Goal: Task Accomplishment & Management: Use online tool/utility

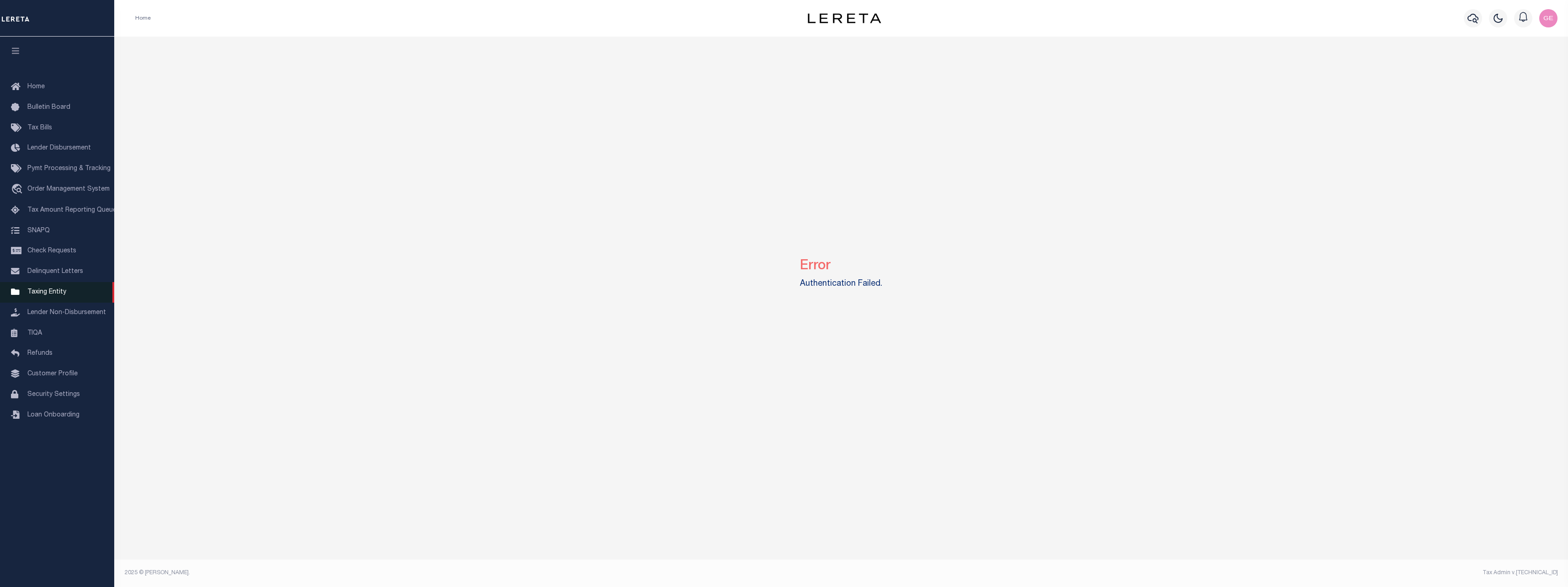
click at [54, 295] on span "Taxing Entity" at bounding box center [47, 292] width 39 height 7
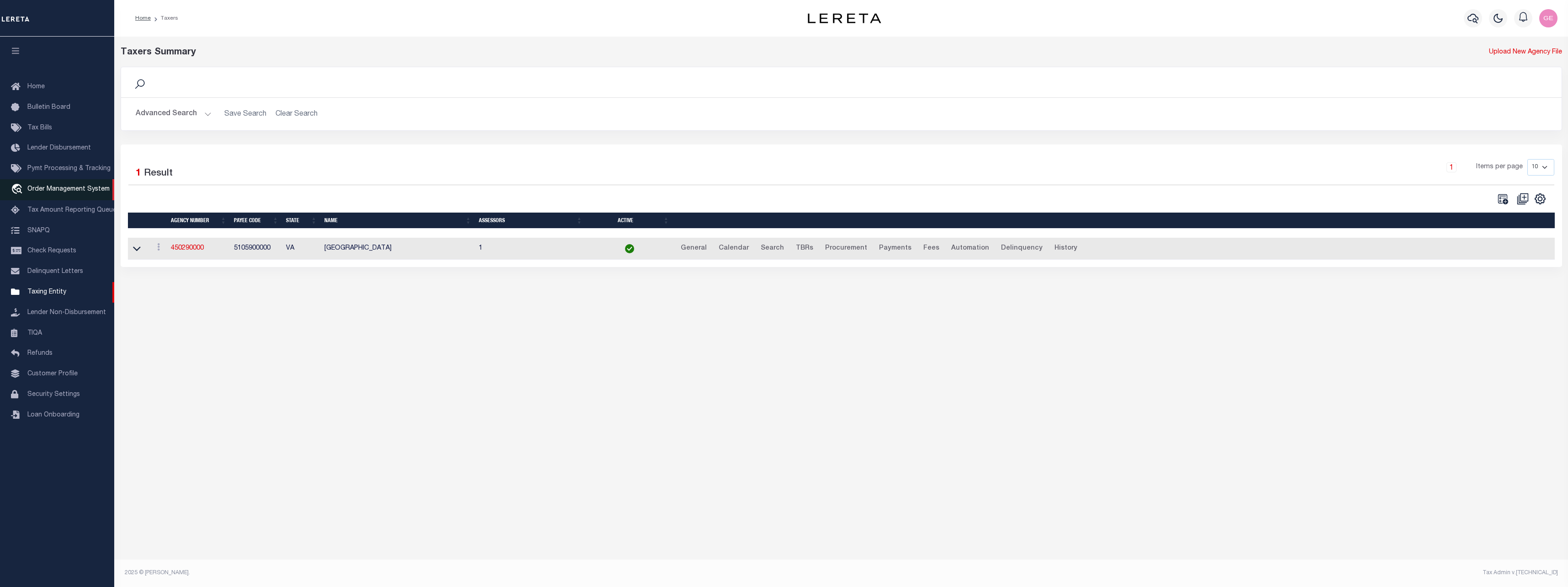
click at [60, 192] on span "Order Management System" at bounding box center [68, 189] width 82 height 7
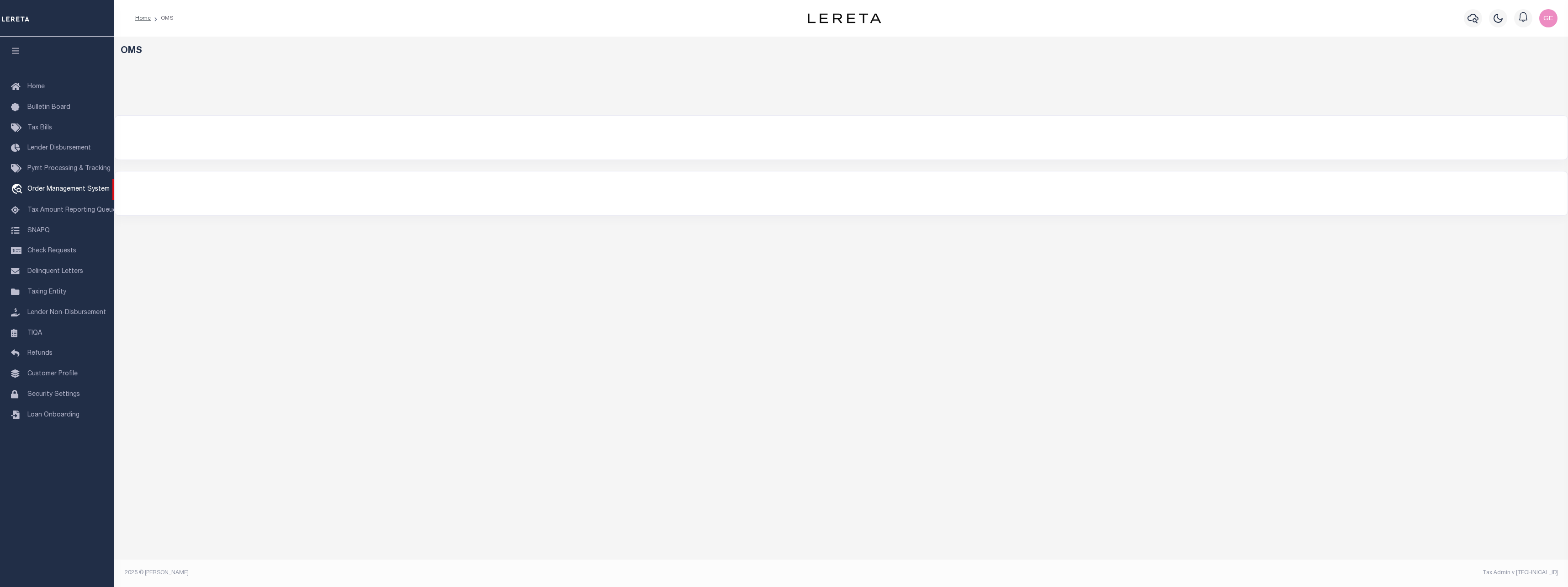
select select "200"
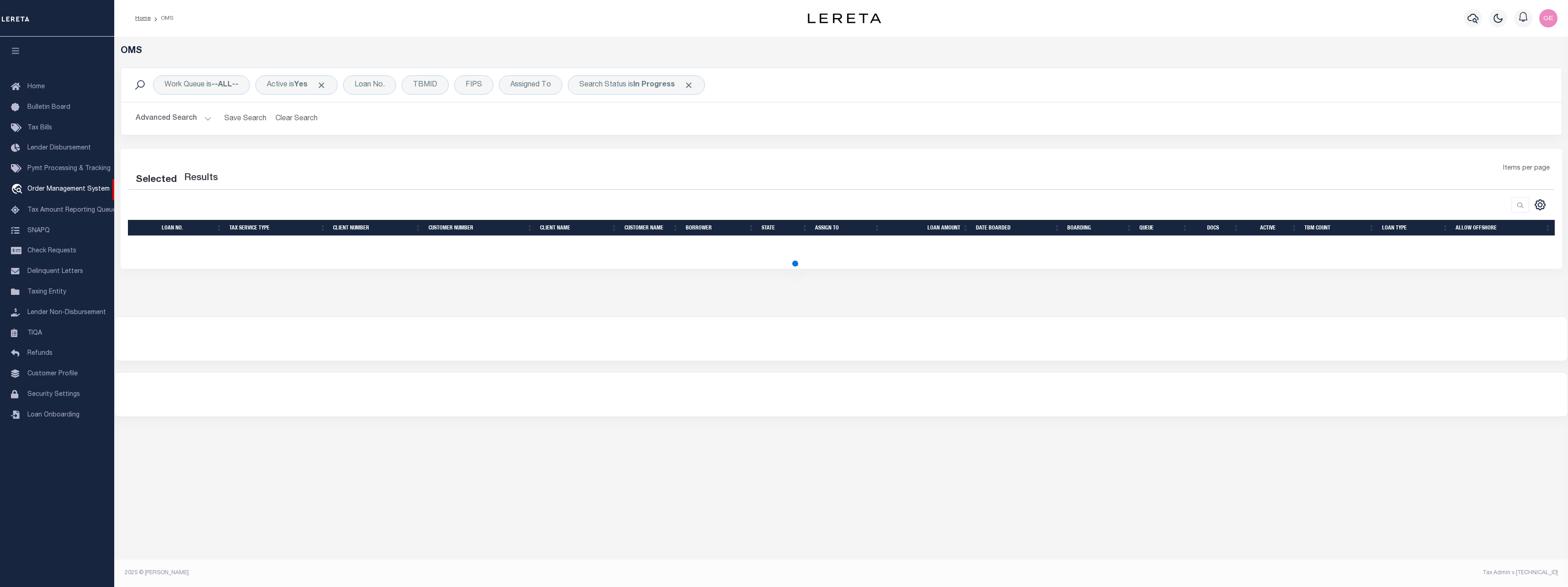
select select "200"
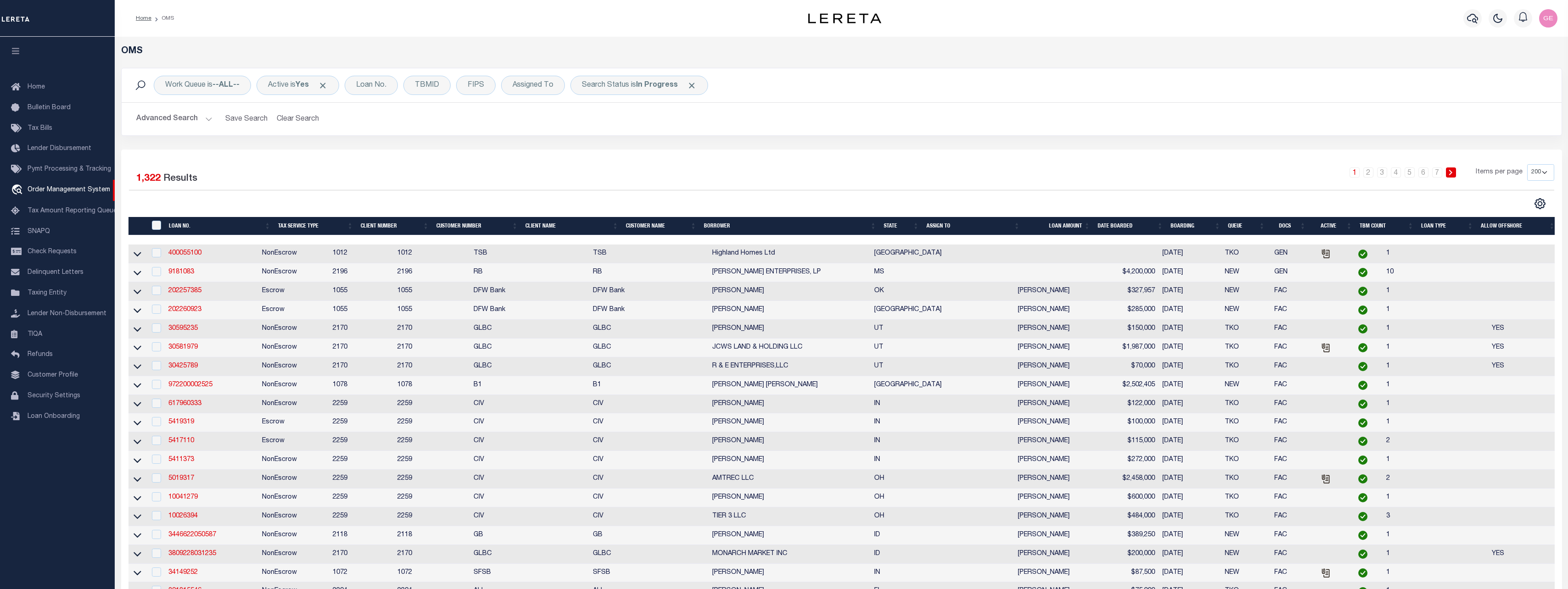
click at [169, 119] on button "Advanced Search" at bounding box center [174, 119] width 76 height 18
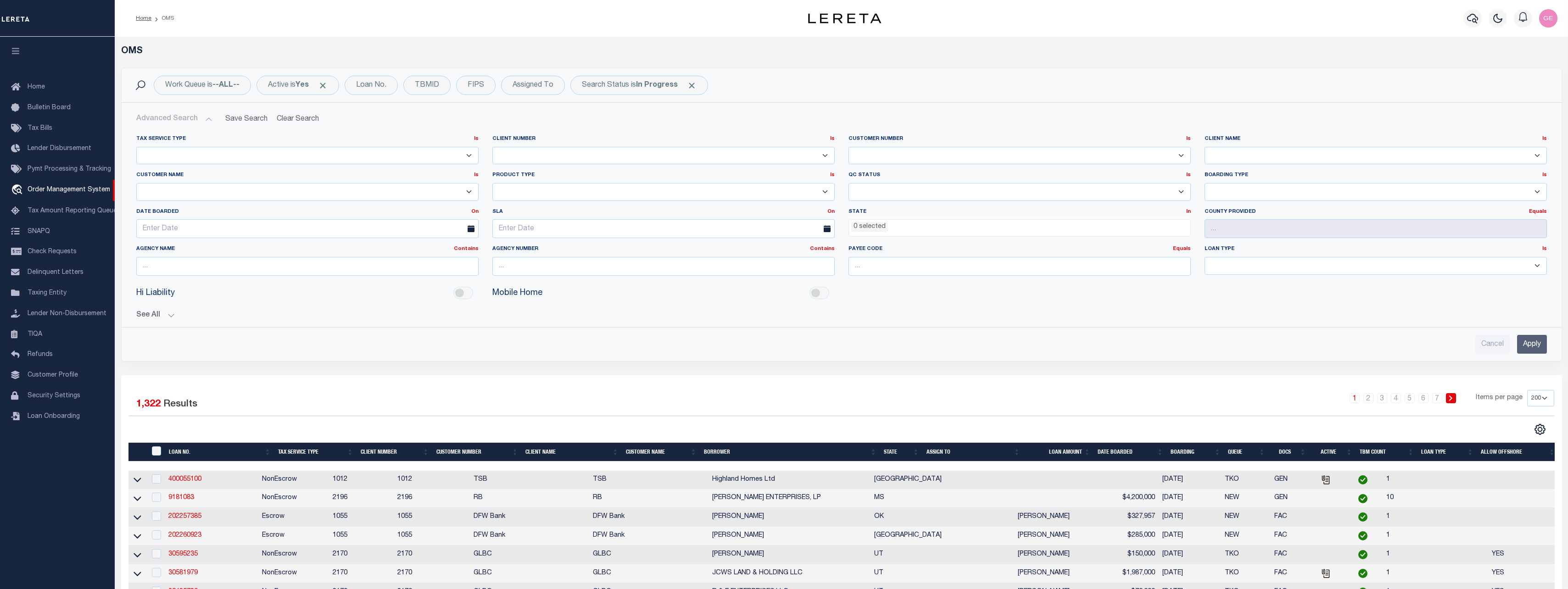
click at [1239, 262] on select "Residential Commercial" at bounding box center [1375, 265] width 342 height 18
click at [207, 121] on button "Advanced Search" at bounding box center [174, 119] width 76 height 18
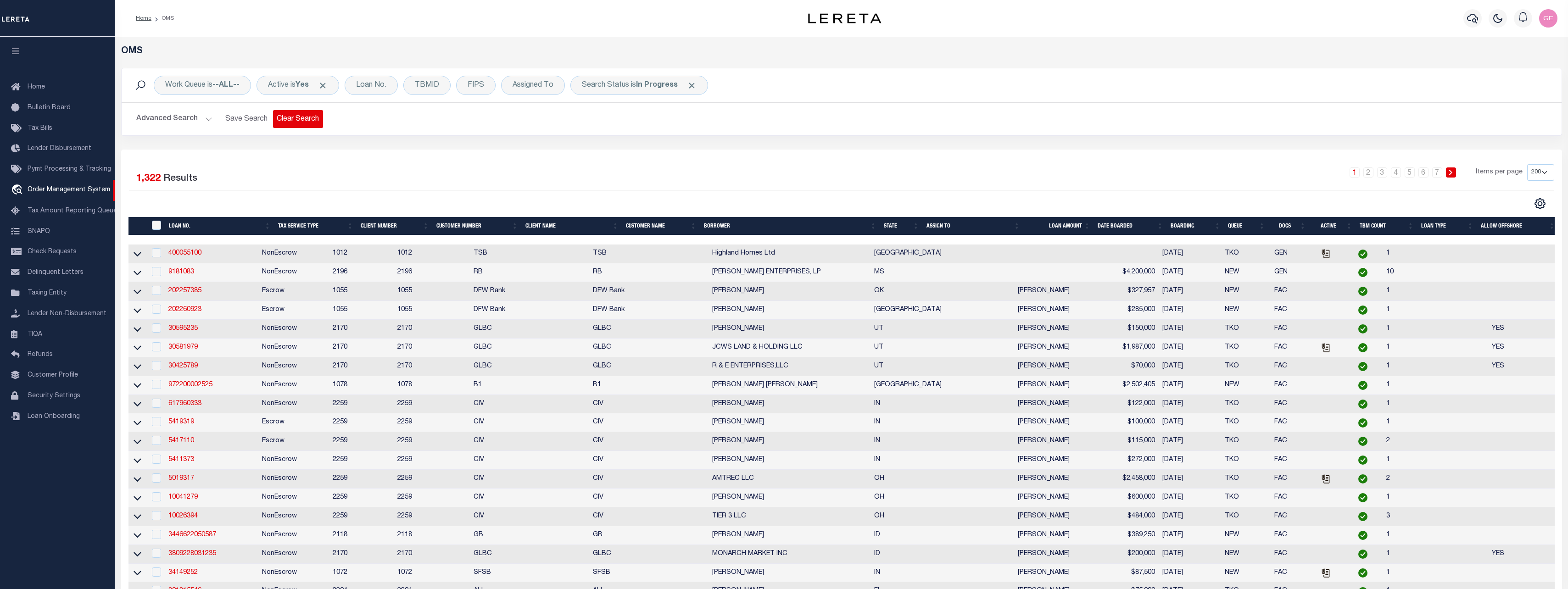
click at [282, 124] on button "Clear Search" at bounding box center [298, 119] width 50 height 18
select select
click at [204, 116] on button "Advanced Search" at bounding box center [174, 119] width 76 height 18
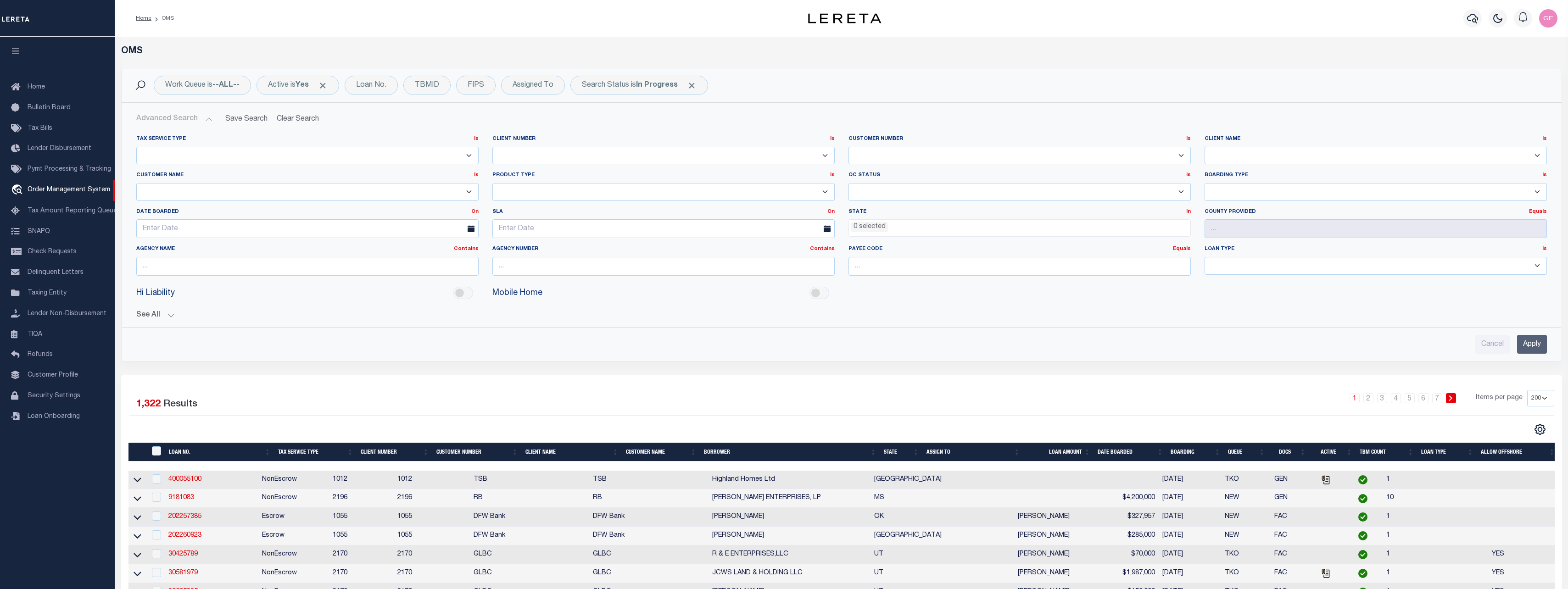
click at [215, 192] on select "AB ABGGL ABL Accumatch - Refunds ACM CGS IV-B-B LN LLC ACM CGS IV-B-B RE LLC AC…" at bounding box center [307, 191] width 342 height 18
click at [215, 193] on select "AB ABGGL ABL Accumatch - Refunds ACM CGS IV-B-B LN LLC ACM CGS IV-B-B RE LLC AC…" at bounding box center [307, 191] width 342 height 18
click at [594, 214] on label "SLA On On After Before Between" at bounding box center [663, 212] width 356 height 8
click at [600, 194] on select "Escrow PayBack Escrow Pay Direct Annual Delinquency DTRACK" at bounding box center [663, 191] width 342 height 18
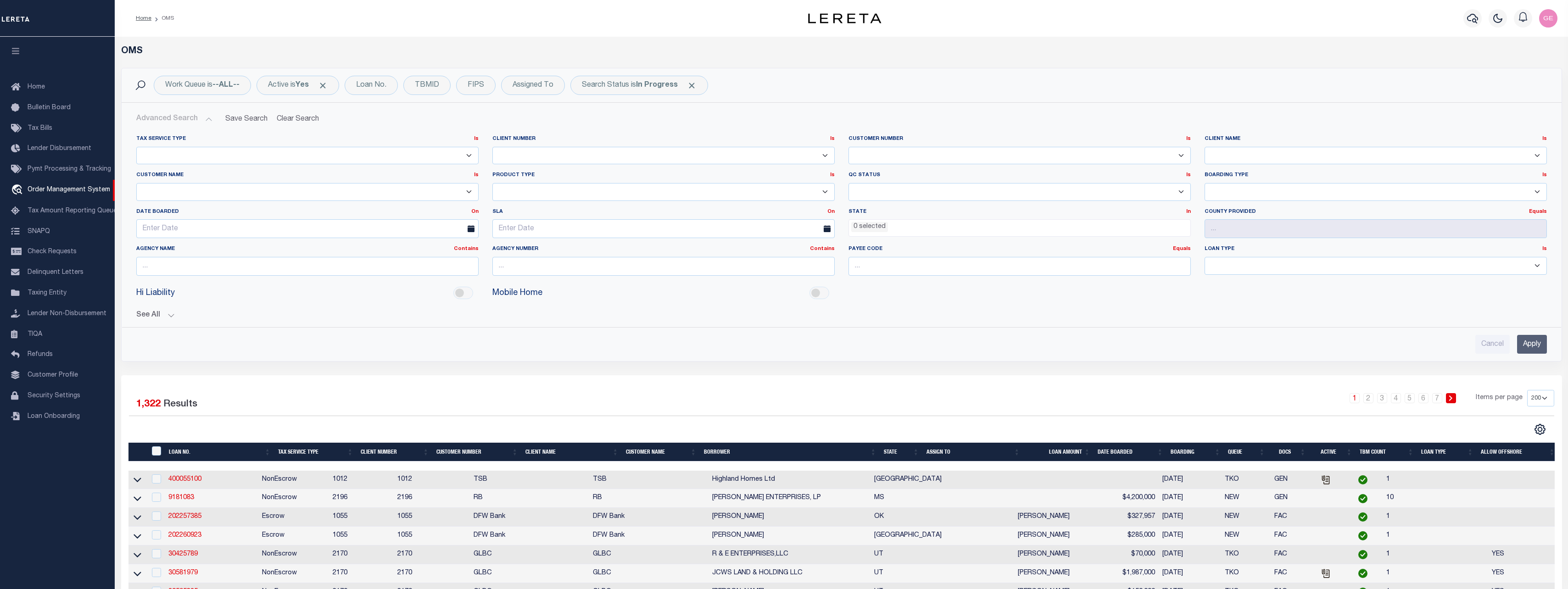
click at [928, 190] on select "Ready to QC Correct Incorrect" at bounding box center [1020, 191] width 342 height 18
click at [1262, 201] on div "Boarding Type Is Is Contains NEW - New Loan REF - Refinance Loan CWF - Conversi…" at bounding box center [1375, 189] width 356 height 36
click at [1262, 197] on select "NEW - New Loan REF - Refinance Loan CWF - Conversion with Fee CNF - Conversion …" at bounding box center [1375, 191] width 342 height 18
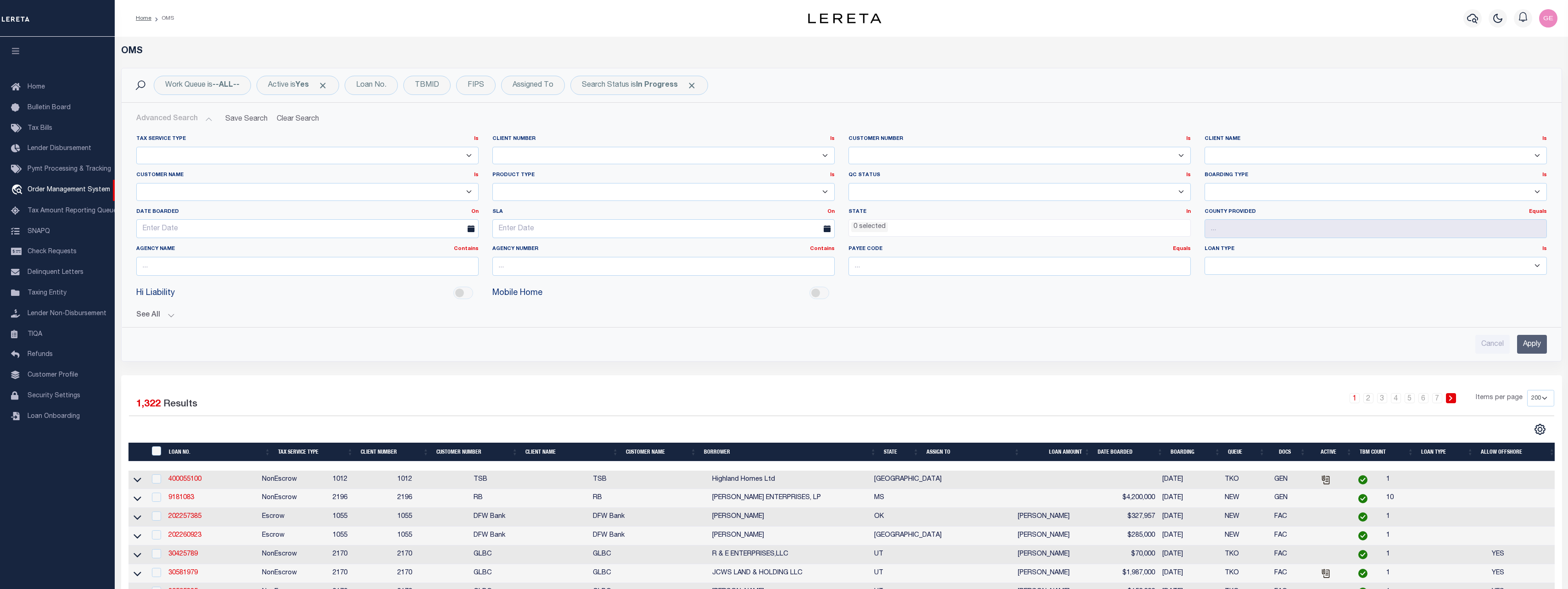
click at [1239, 217] on div "County Provided Equals Equals" at bounding box center [1375, 224] width 342 height 31
click at [1088, 238] on div "State In In AK AL AR AZ CA CO CT DC DE FL GA GU HI IA ID IL IN KS KY LA MA MD M…" at bounding box center [1020, 227] width 356 height 38
click at [723, 235] on input "text" at bounding box center [663, 229] width 342 height 19
click at [361, 285] on div "Hi Liability Mobile Home" at bounding box center [842, 293] width 1424 height 21
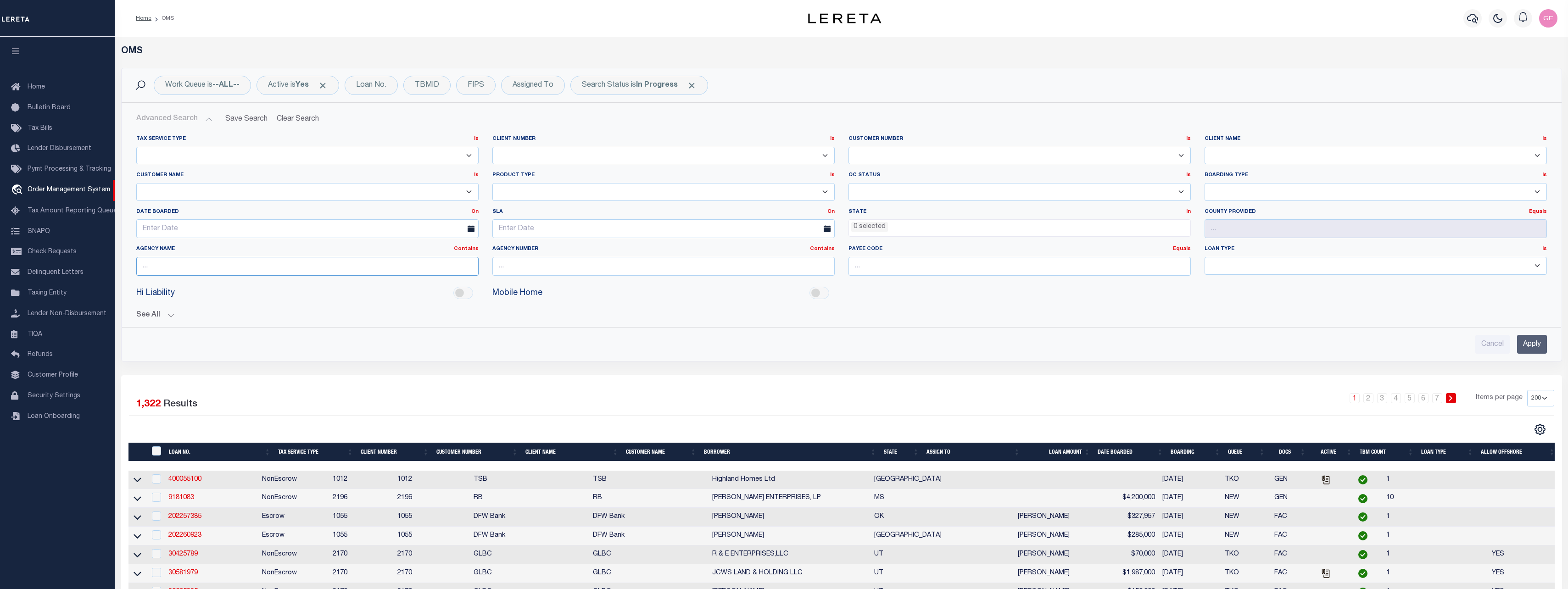
click at [375, 264] on input "text" at bounding box center [307, 266] width 342 height 19
click at [532, 260] on input "text" at bounding box center [663, 266] width 342 height 19
click at [186, 474] on td "400055100" at bounding box center [211, 480] width 94 height 19
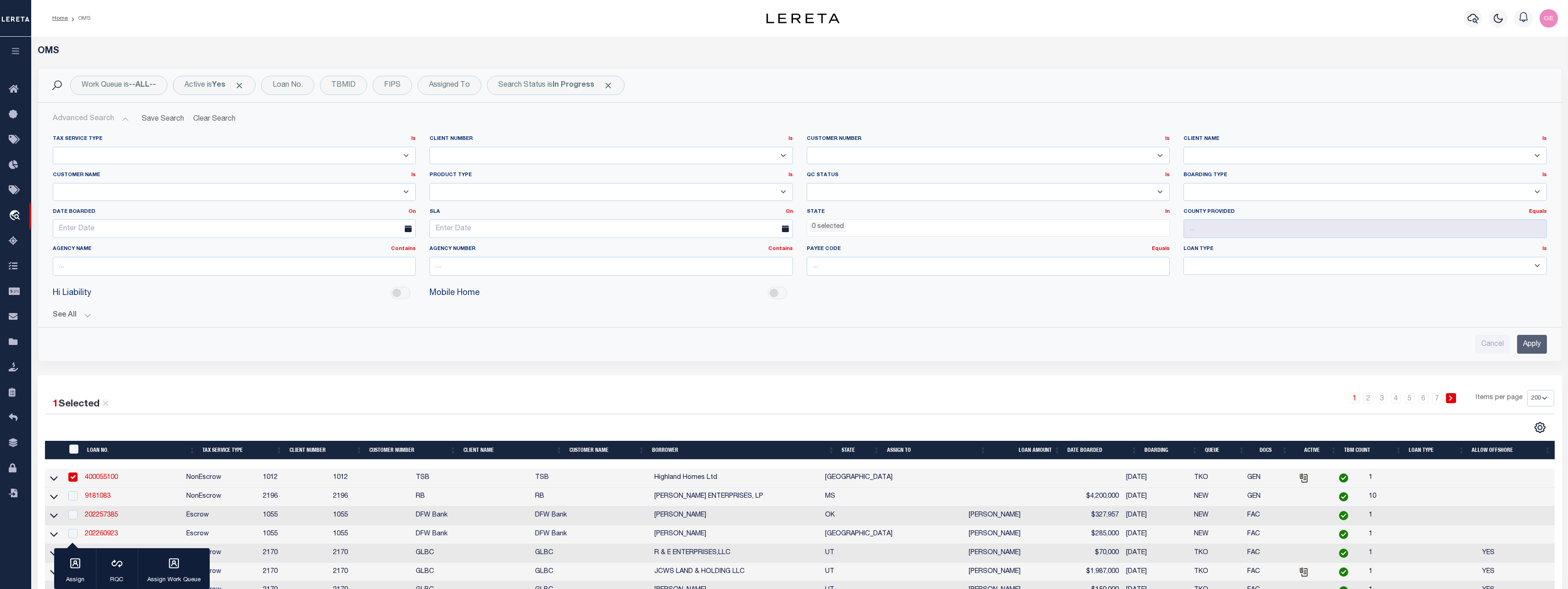
click at [183, 480] on td "400055100" at bounding box center [132, 478] width 101 height 19
checkbox input "false"
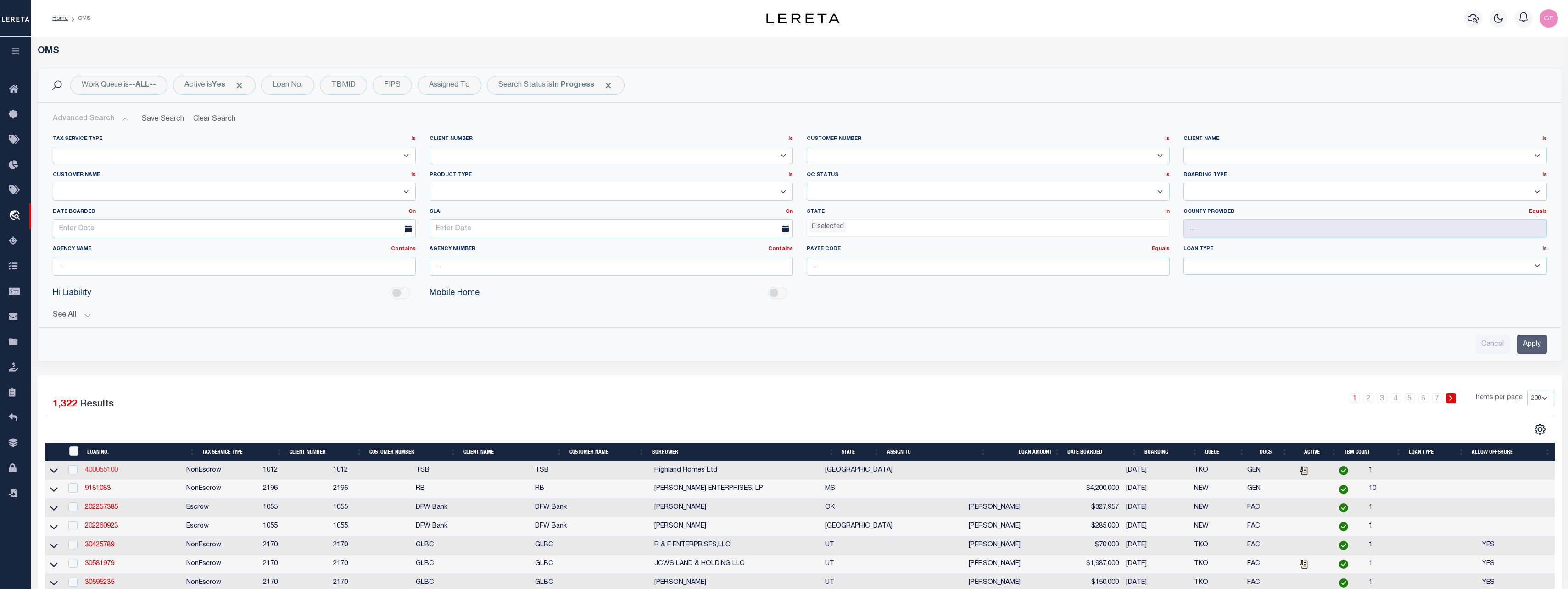
click at [106, 470] on link "400055100" at bounding box center [101, 470] width 33 height 7
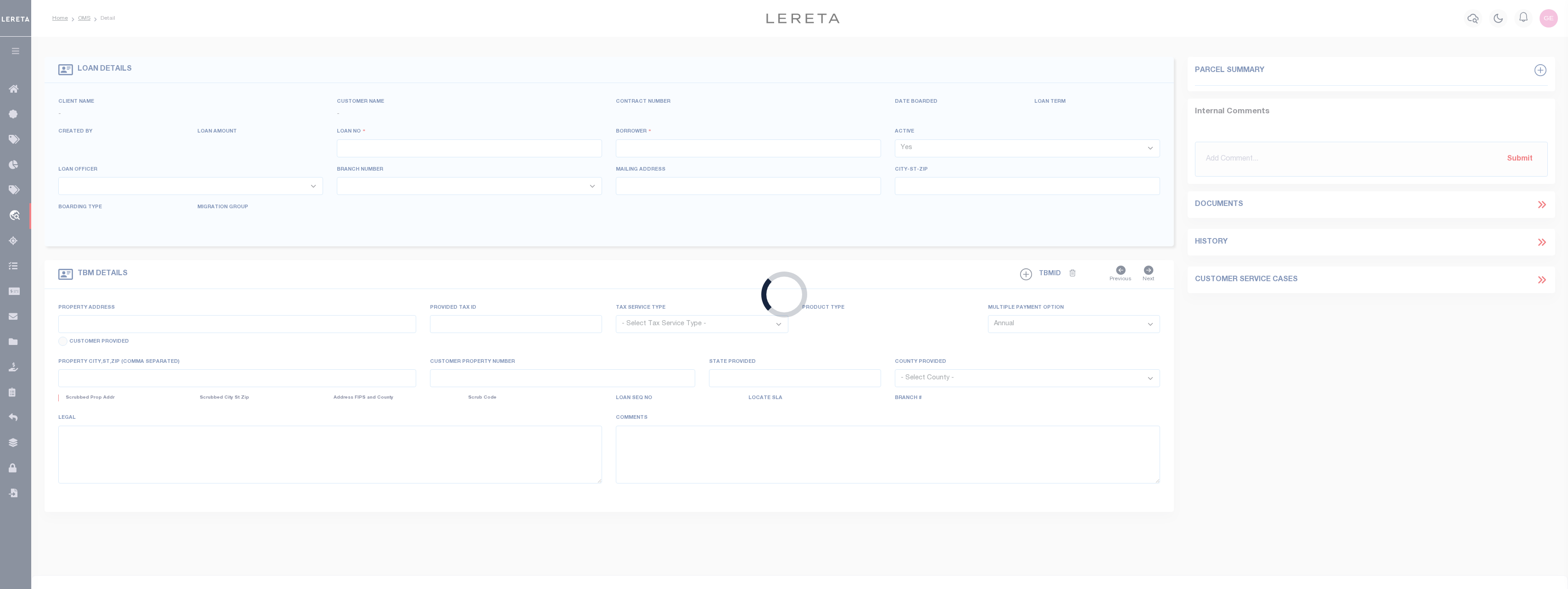
type input "400055100"
type input "Highland Homes Ltd"
select select
select select "1000"
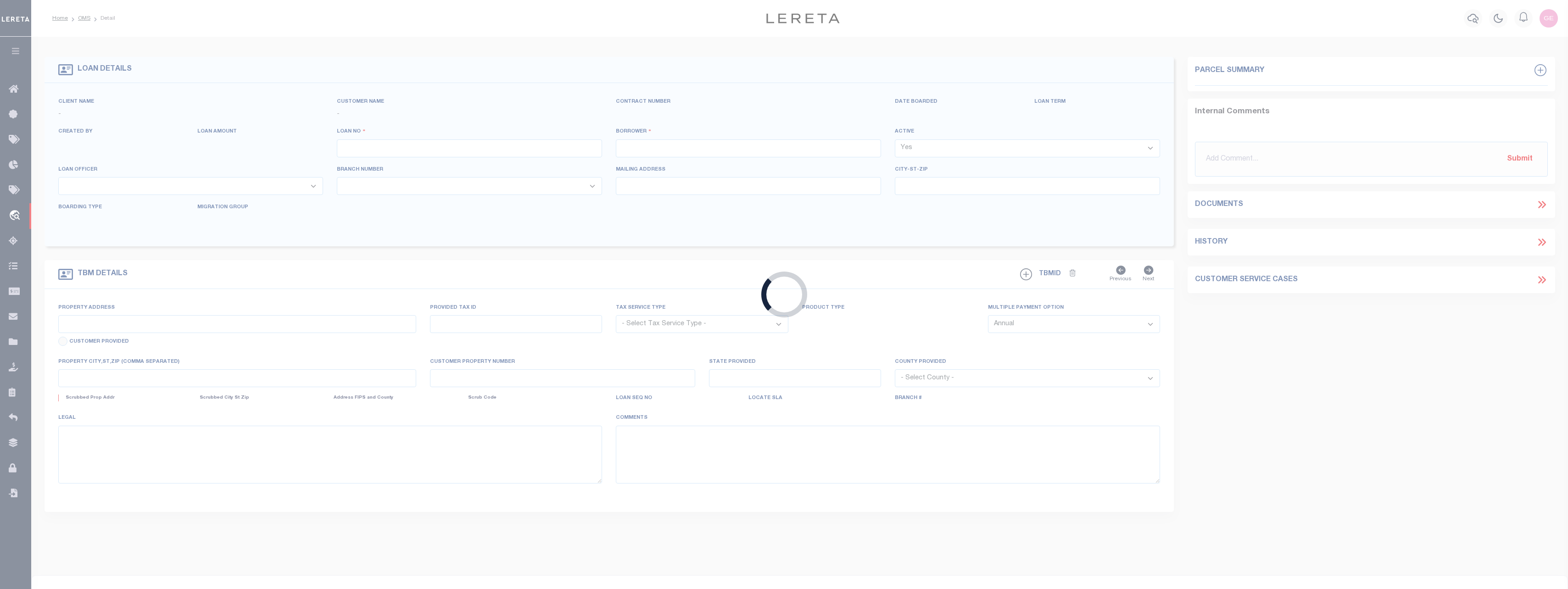
select select "NonEscrow"
select select "4117"
type input "multiple proper"
select select
type input "Allen TX"
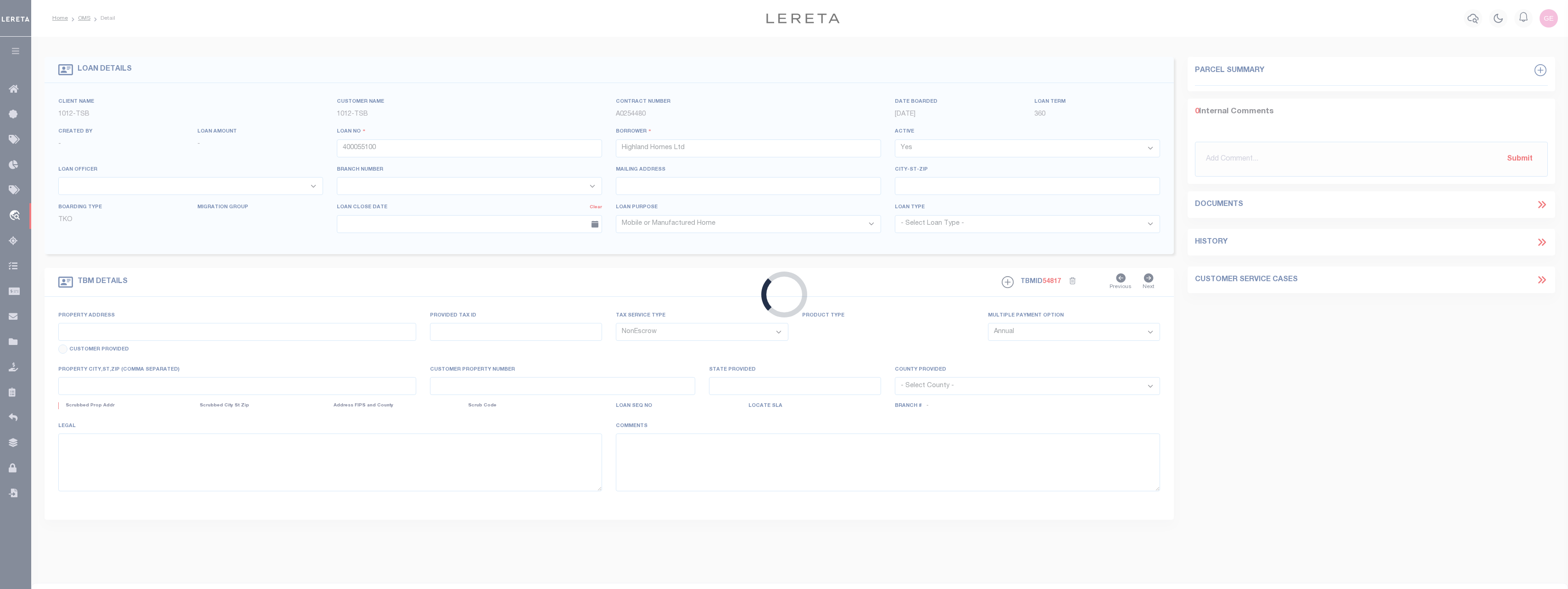
type input "[GEOGRAPHIC_DATA]"
select select "Collin"
type textarea "adding random comment"
select select "53803"
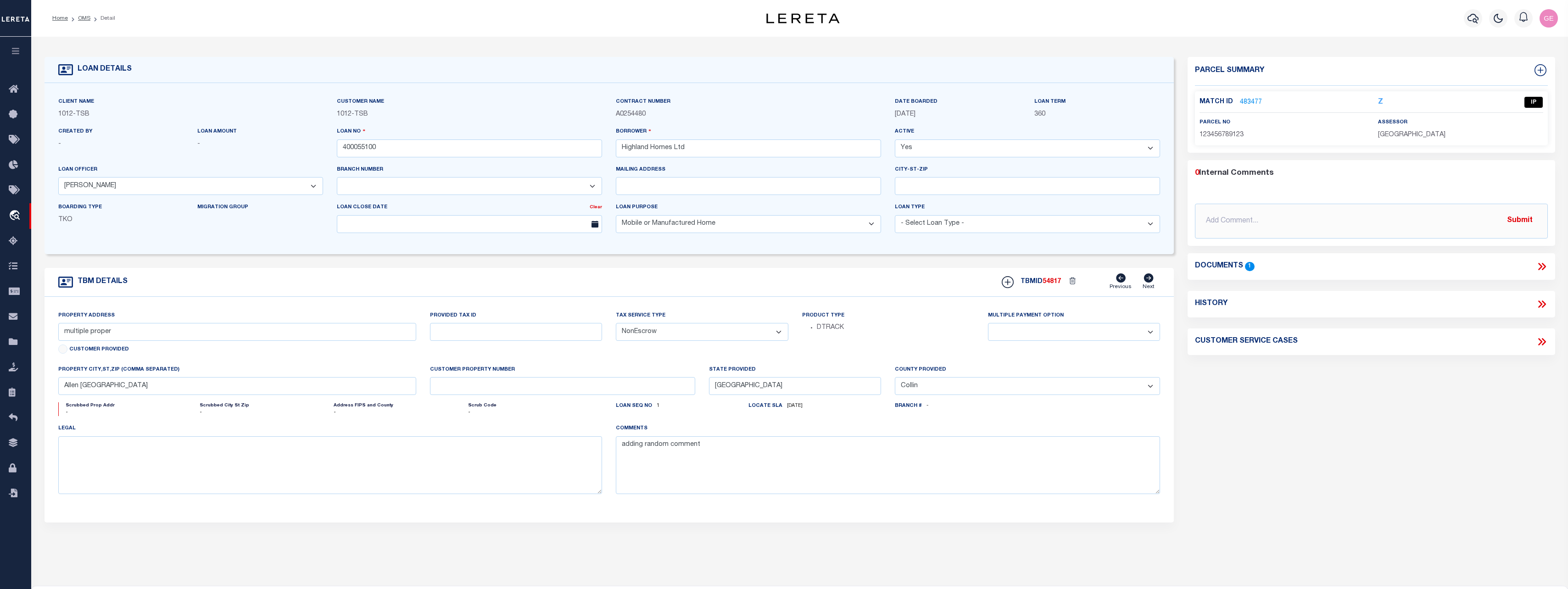
click at [1243, 101] on link "483477" at bounding box center [1251, 103] width 22 height 10
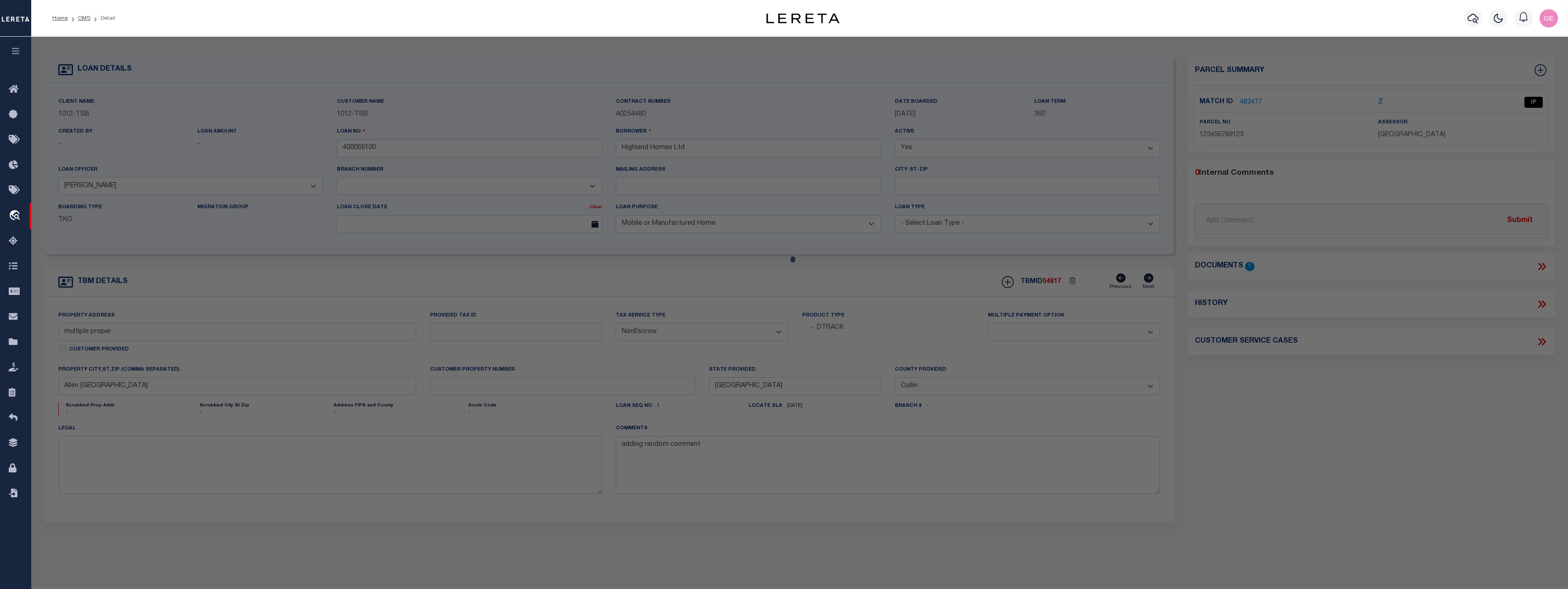
checkbox input "false"
select select "IP"
type input "John Doe"
select select "AGF"
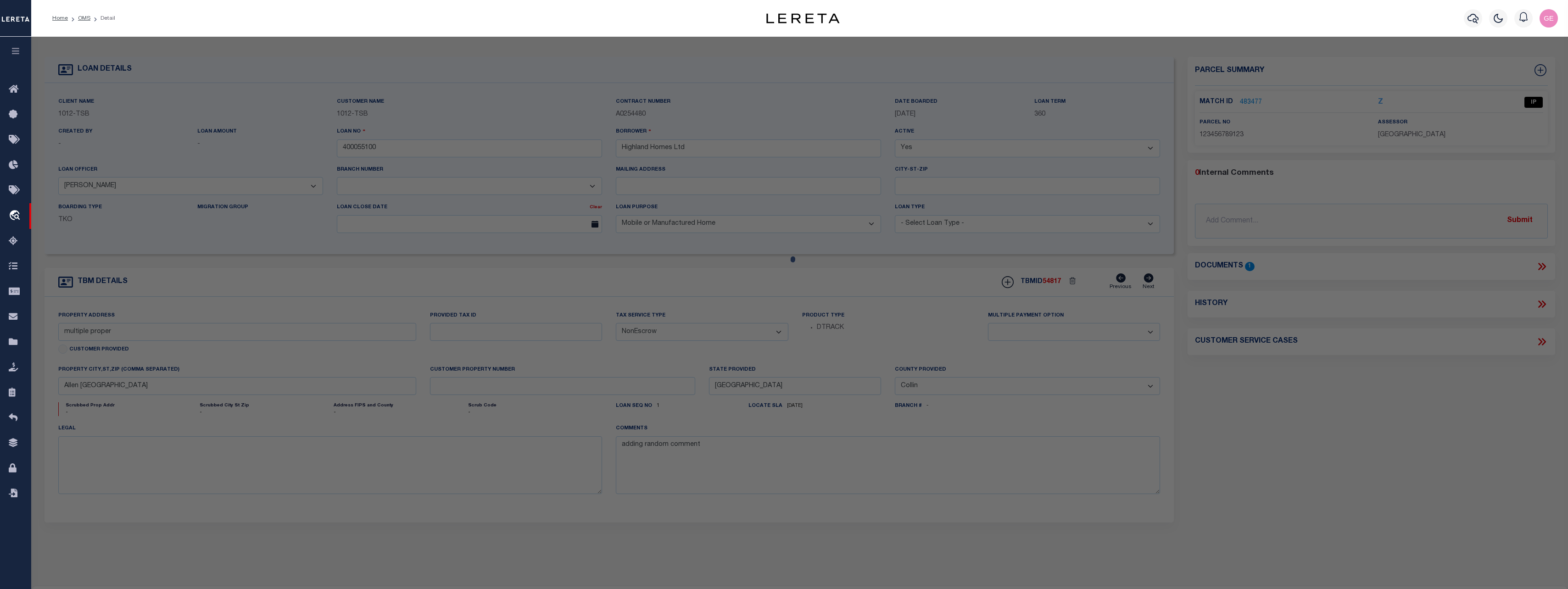
select select "LEG"
type textarea "not enough info. need a deed image that has the additions"
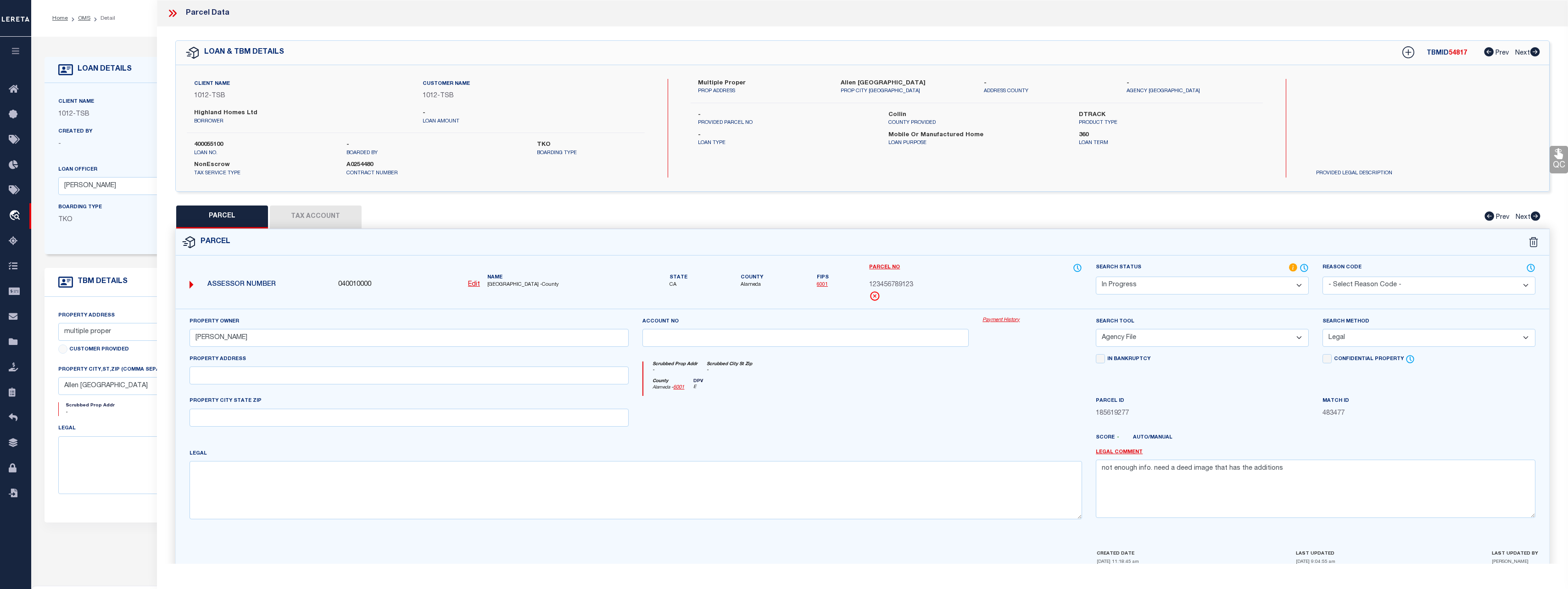
click at [991, 317] on link "Payment History" at bounding box center [1032, 320] width 100 height 8
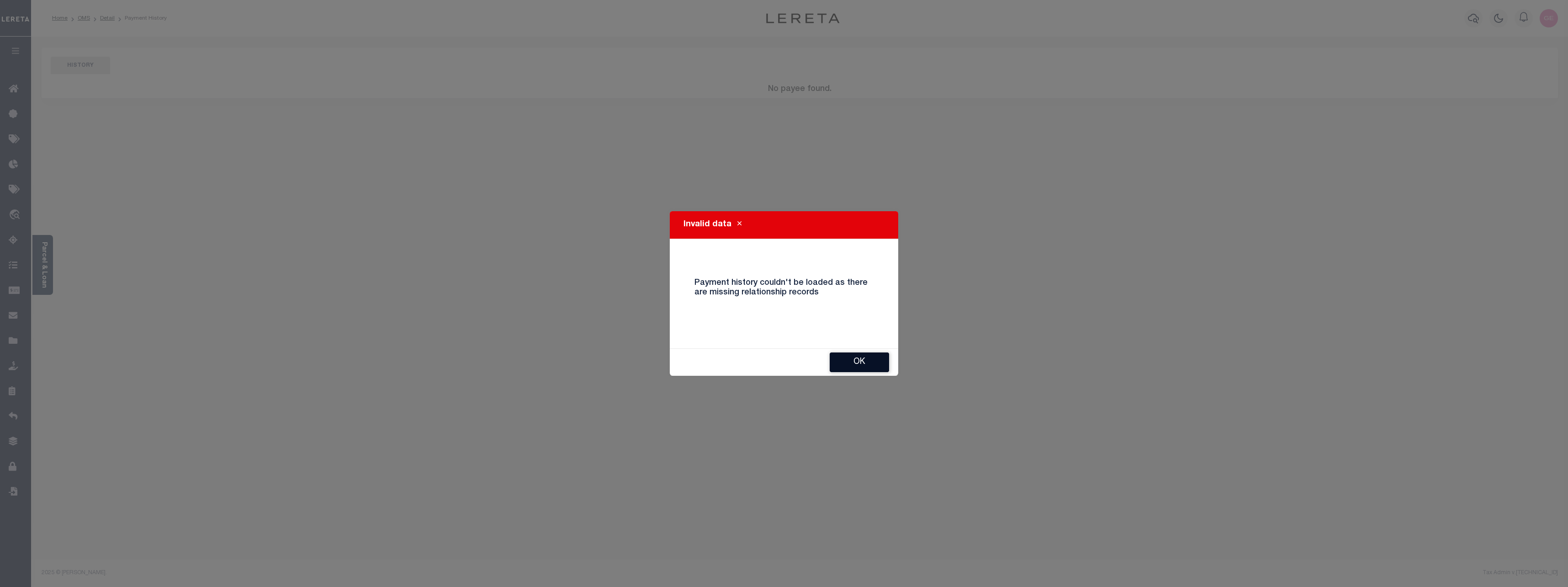
click at [853, 362] on button "Ok" at bounding box center [859, 362] width 60 height 19
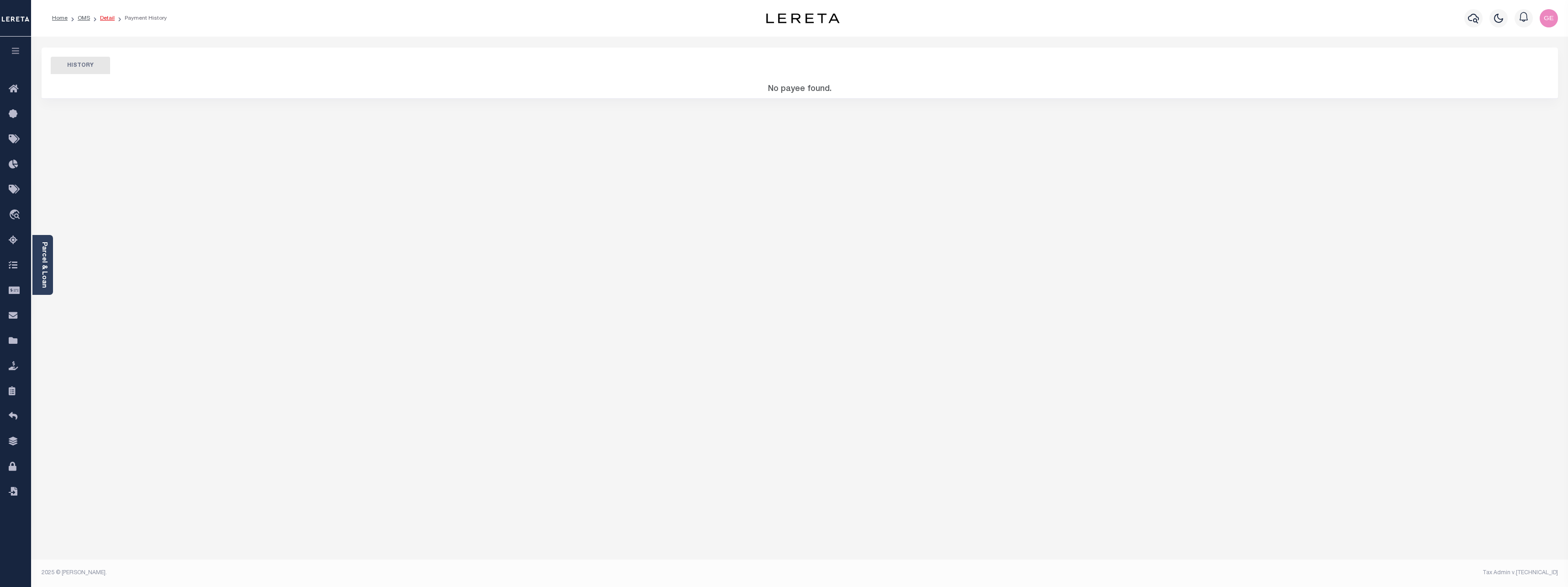
click at [103, 19] on link "Detail" at bounding box center [107, 18] width 15 height 5
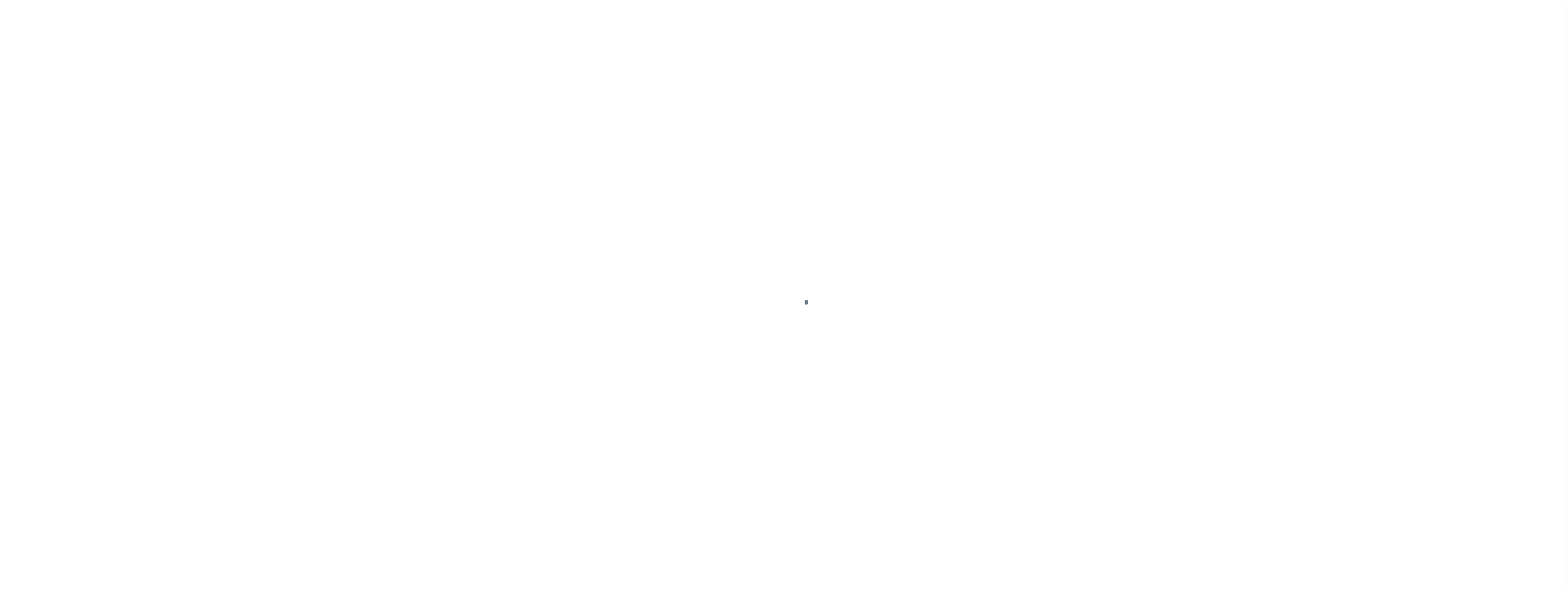
select select "53803"
select select "4117"
select select "1000"
select select "NonEscrow"
select select "Collin"
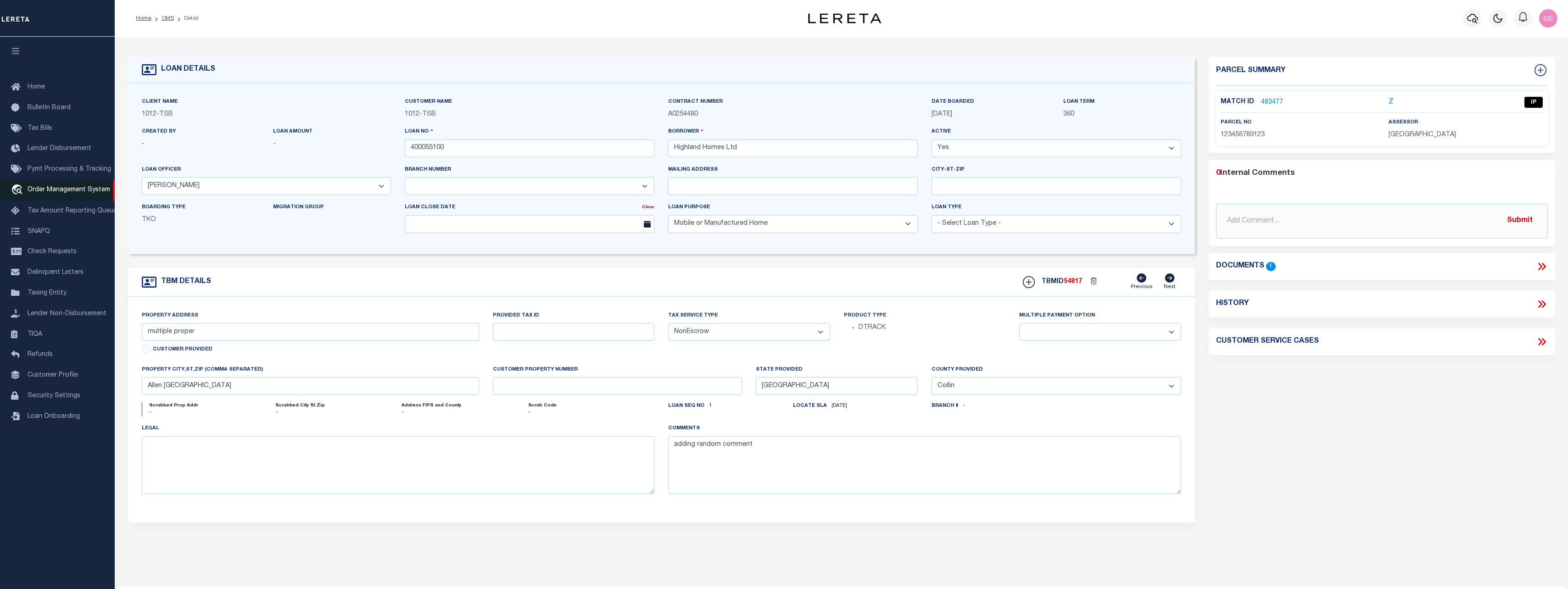
click at [60, 193] on span "Order Management System" at bounding box center [68, 189] width 83 height 7
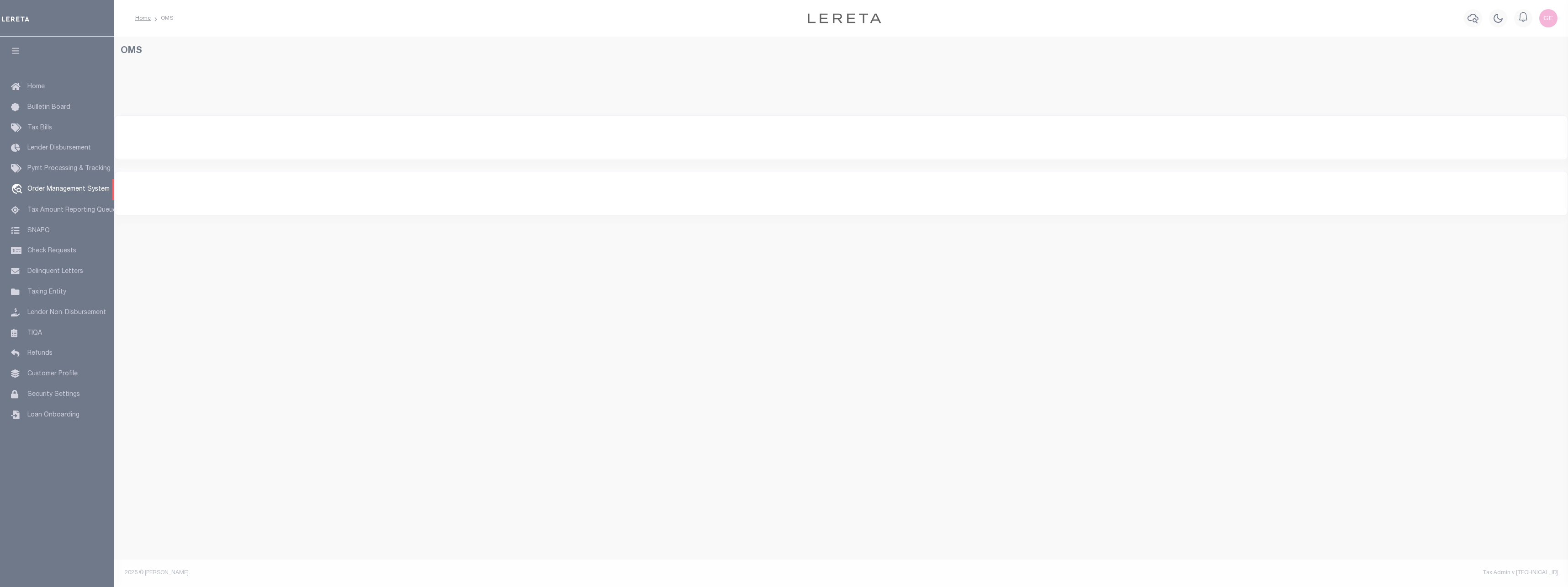
select select "200"
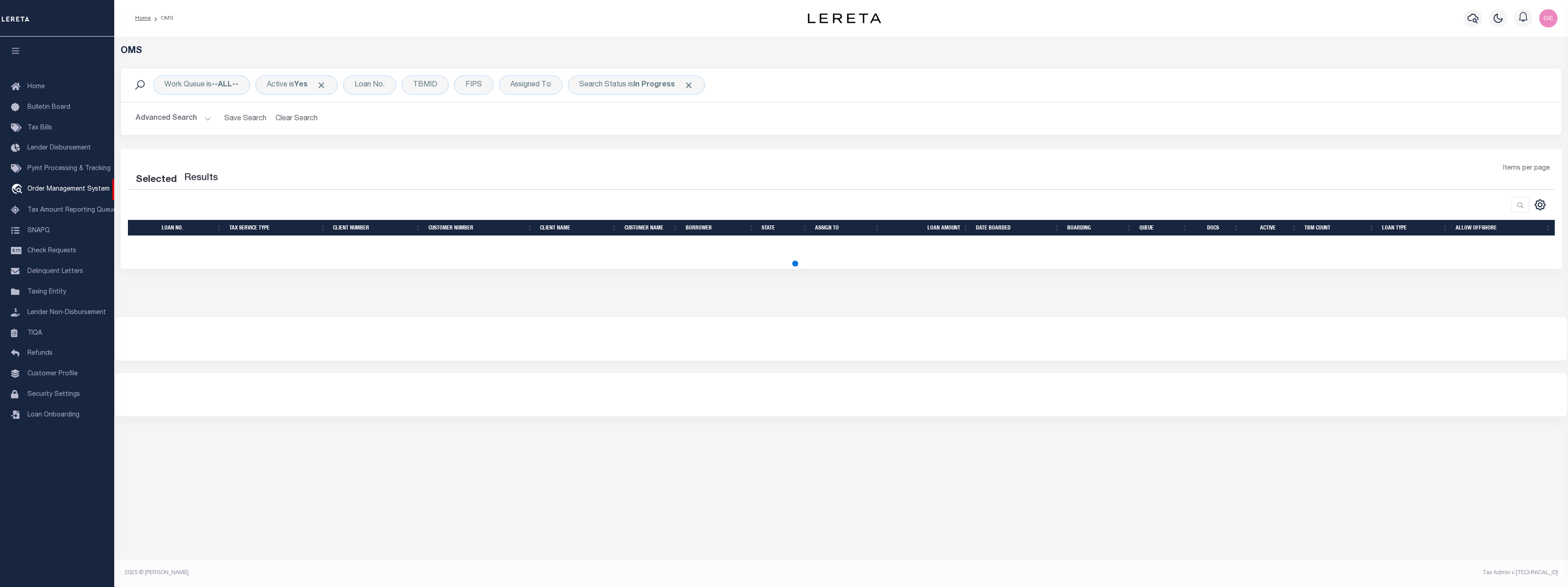
select select "200"
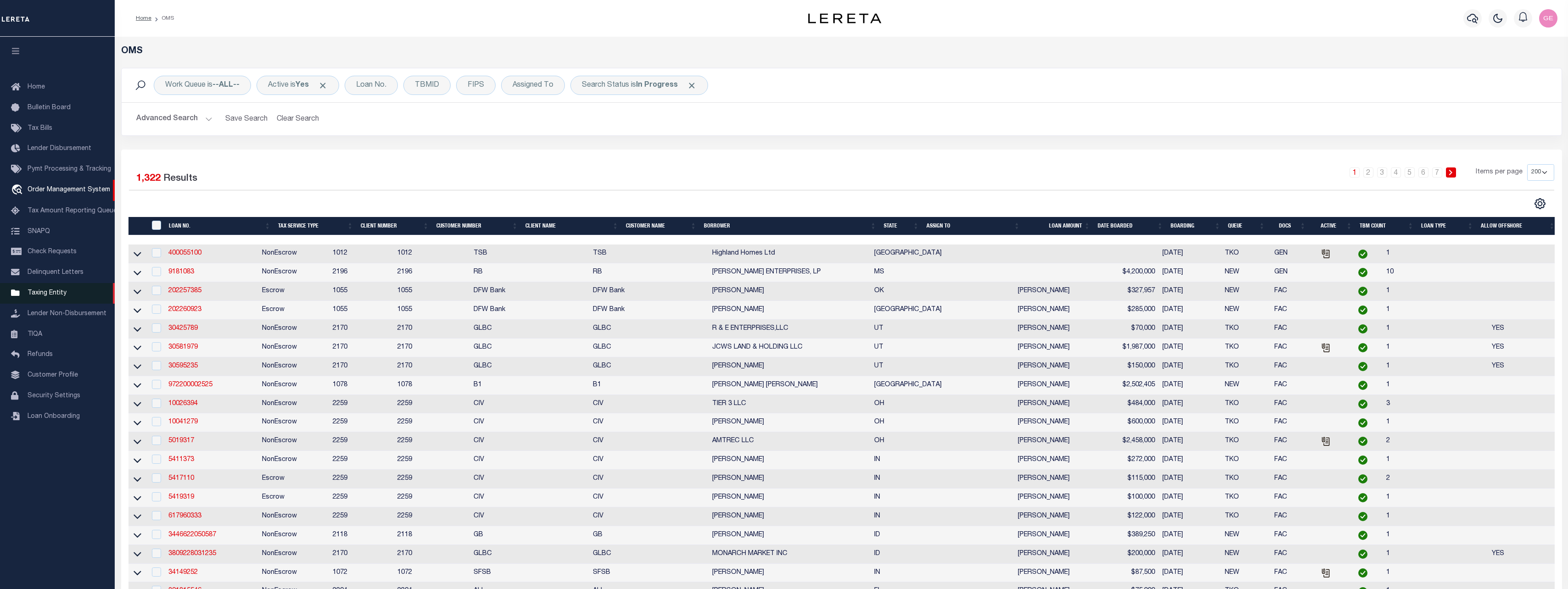
click at [57, 296] on span "Taxing Entity" at bounding box center [47, 293] width 39 height 7
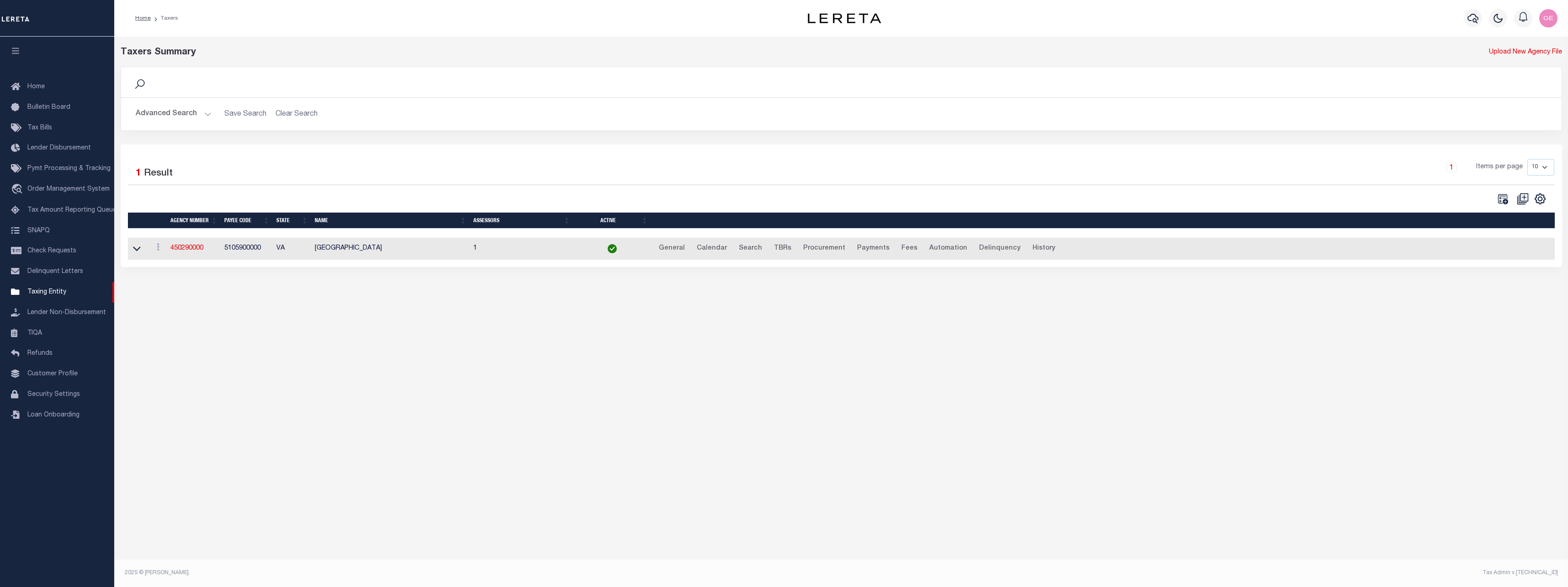
click at [203, 119] on button "Advanced Search" at bounding box center [173, 114] width 76 height 18
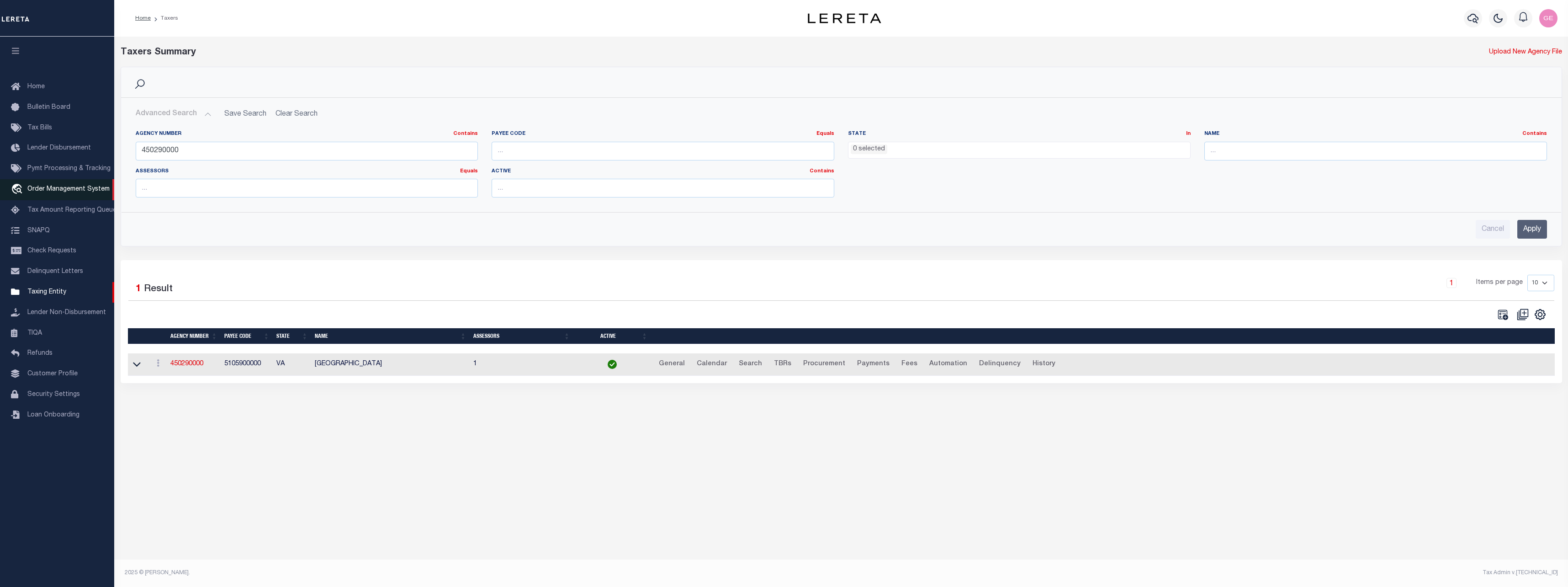
click at [74, 191] on span "Order Management System" at bounding box center [68, 189] width 82 height 7
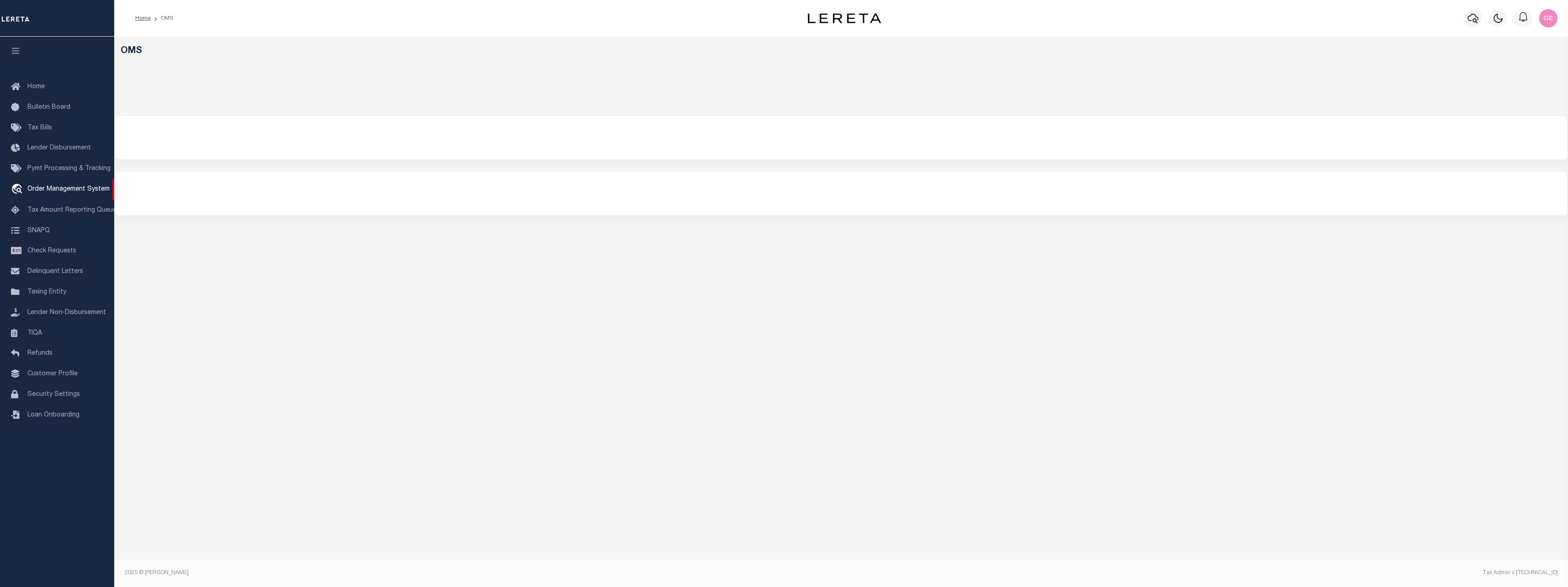
select select "200"
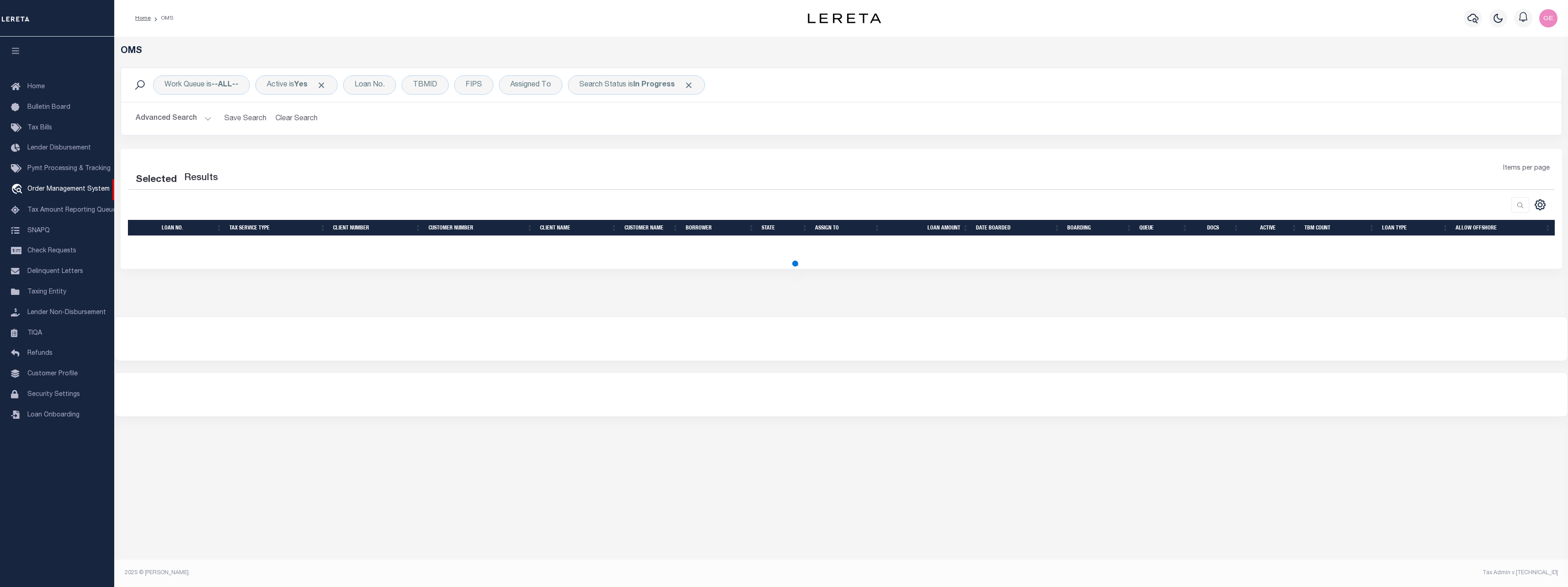
select select "200"
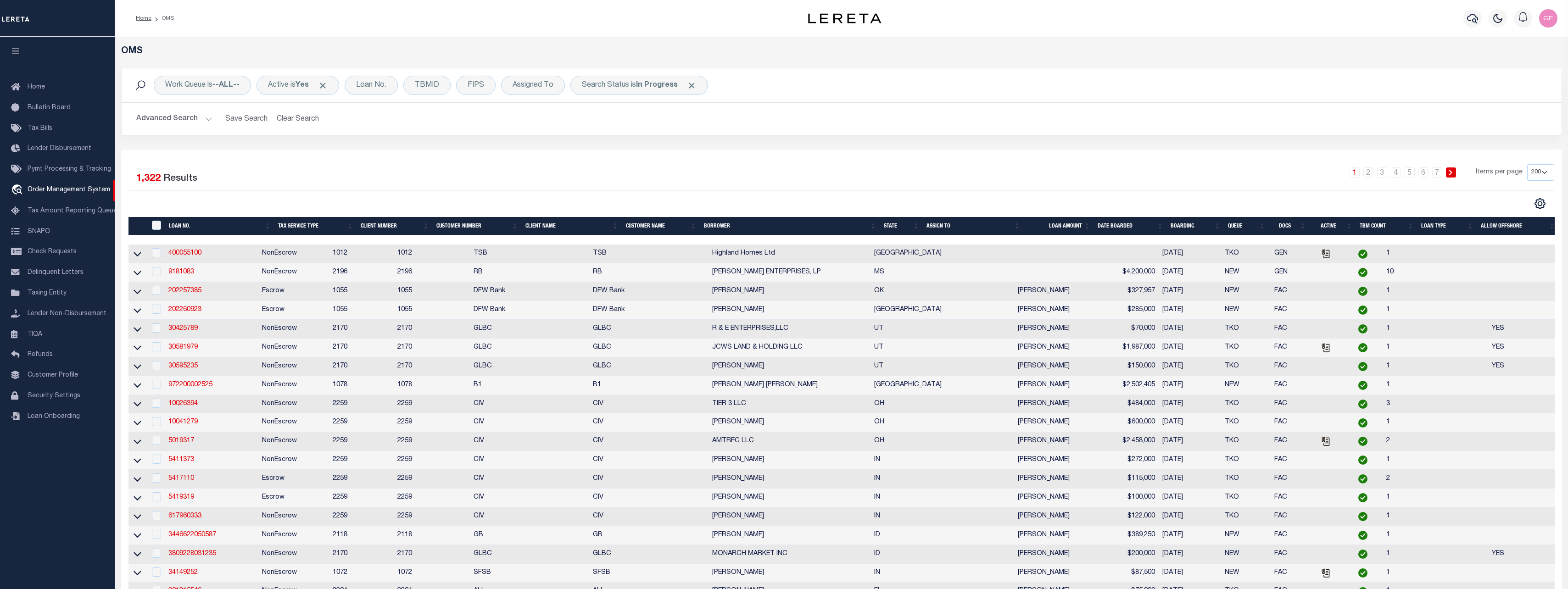
click at [1290, 131] on div "Advanced Search Save Search Clear Search Tax Service Type Is Is Contains Escrow…" at bounding box center [841, 119] width 1440 height 32
click at [1547, 175] on select "10 25 50 100 200" at bounding box center [1540, 172] width 27 height 16
click at [1547, 175] on select "10 25 50 100 200" at bounding box center [1540, 172] width 27 height 16
click at [295, 121] on button "Clear Search" at bounding box center [298, 119] width 50 height 18
select select
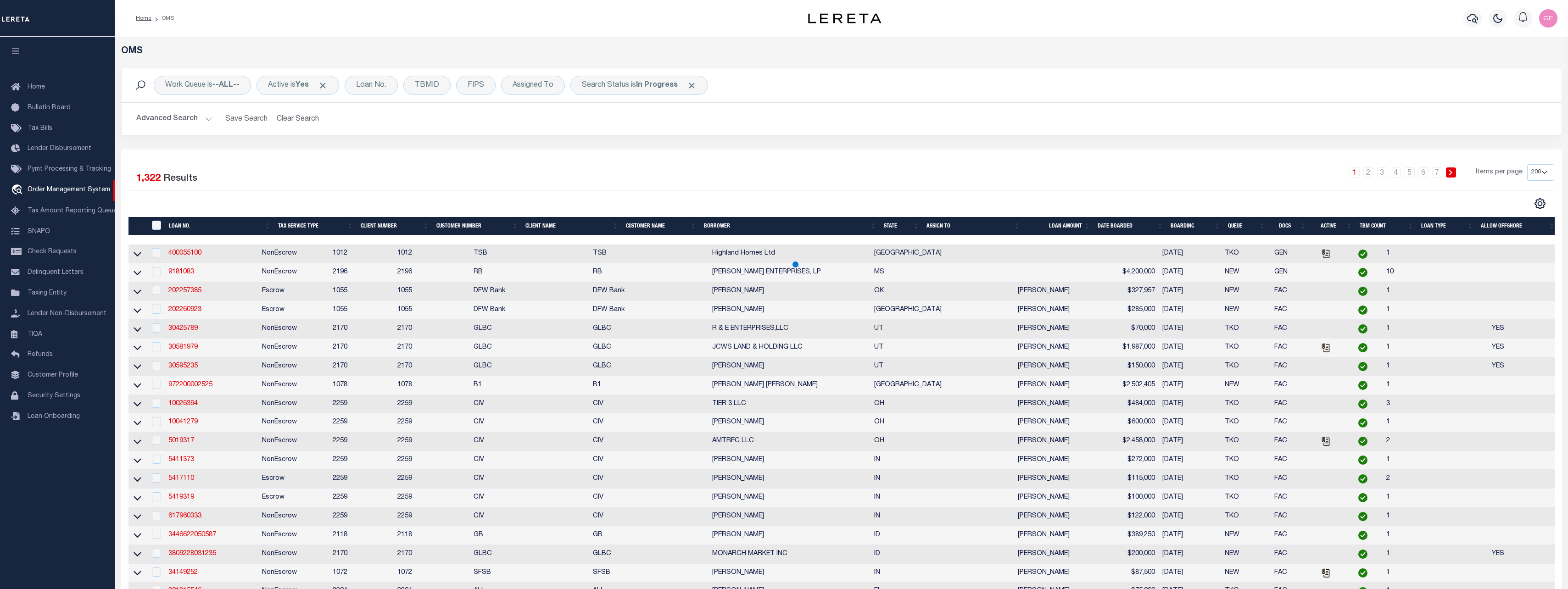
click at [208, 122] on button "Advanced Search" at bounding box center [174, 119] width 76 height 18
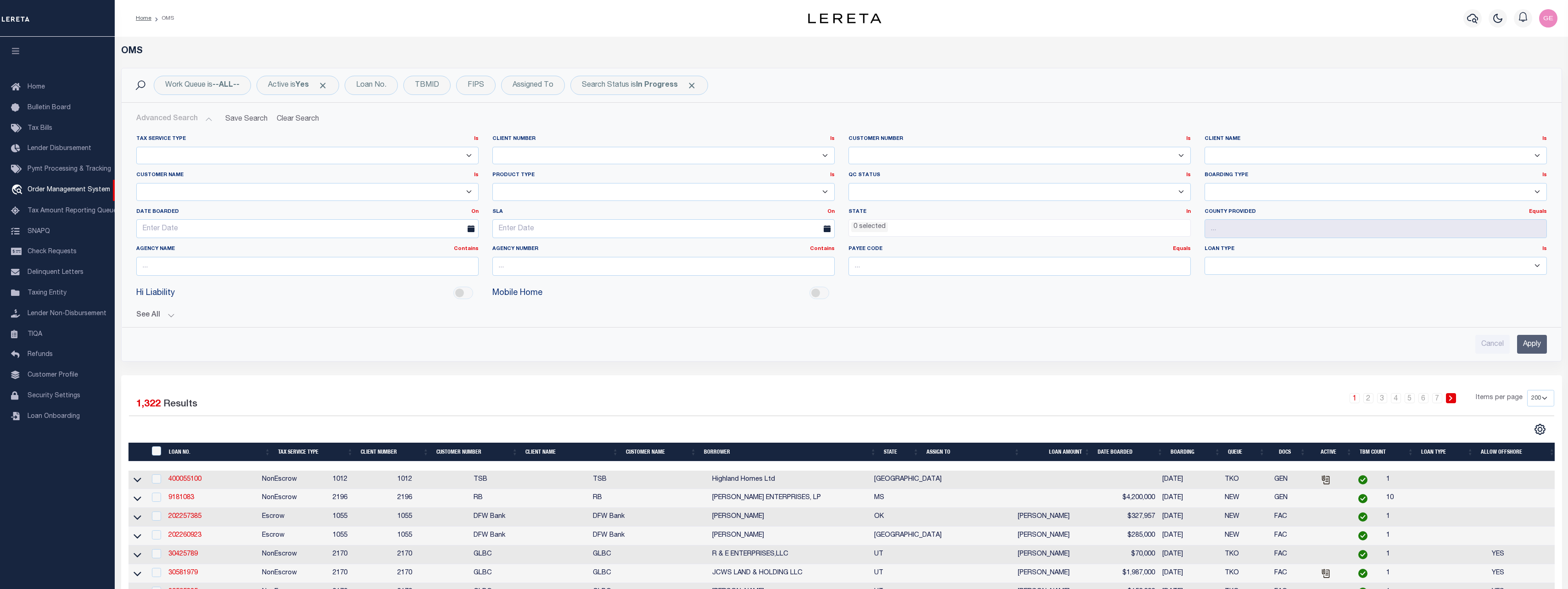
click at [201, 154] on select "Escrow NonEscrow" at bounding box center [307, 155] width 342 height 18
click at [559, 152] on select "0 100744 1011 1012 1013 1014 1019 1035 1042 1049 1052 1053 1055 1058 1061 1063 …" at bounding box center [663, 155] width 342 height 18
click at [553, 154] on select "0 100744 1011 1012 1013 1014 1019 1035 1042 1049 1052 1053 1055 1058 1061 1063 …" at bounding box center [663, 155] width 342 height 18
click at [328, 266] on input "text" at bounding box center [307, 266] width 342 height 19
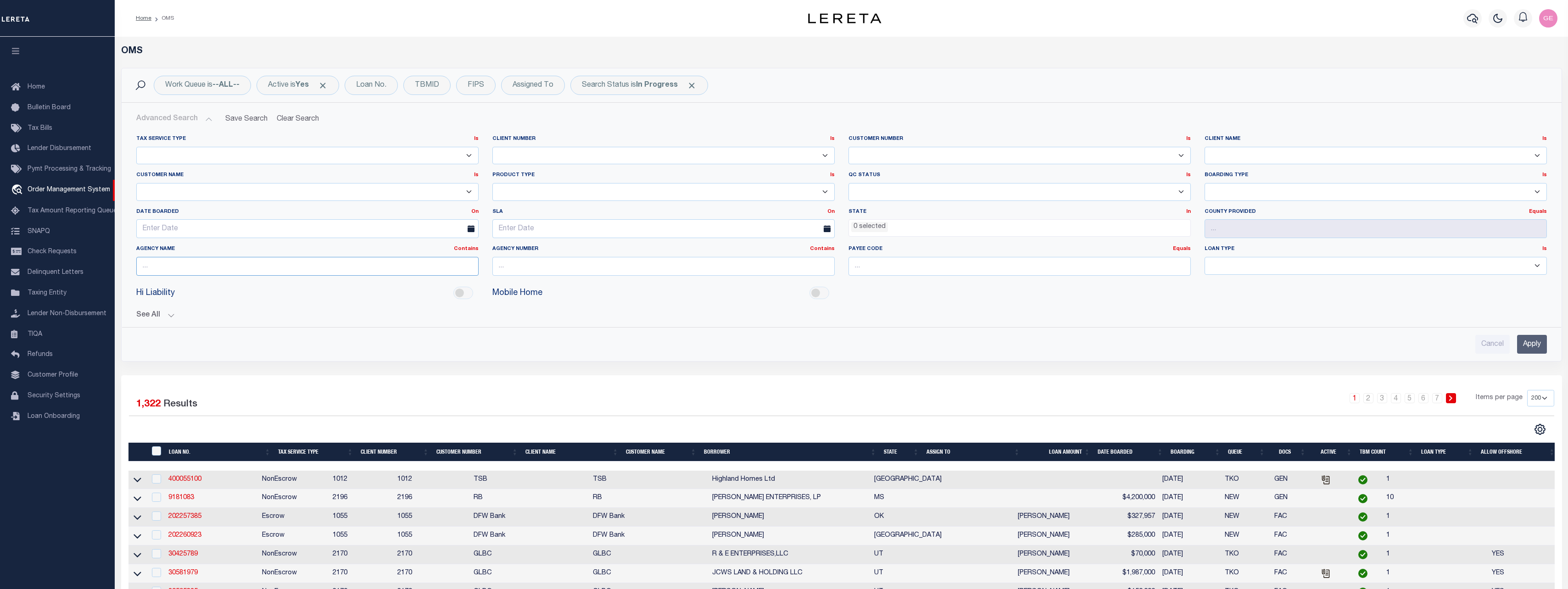
paste input "3269502"
type input "3269502"
click at [935, 228] on ul "0 selected" at bounding box center [1020, 226] width 341 height 12
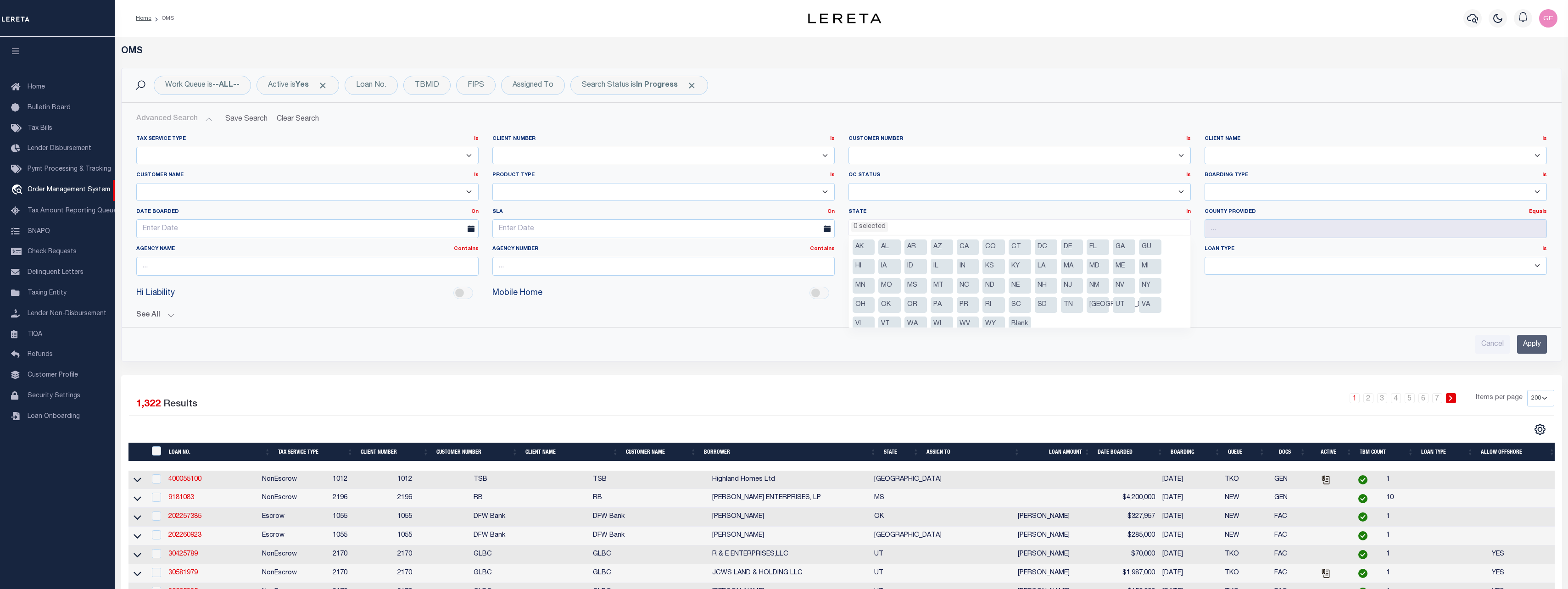
click at [933, 272] on li "IL" at bounding box center [941, 266] width 23 height 16
select select "IL"
click at [1292, 232] on input "text" at bounding box center [1375, 229] width 342 height 19
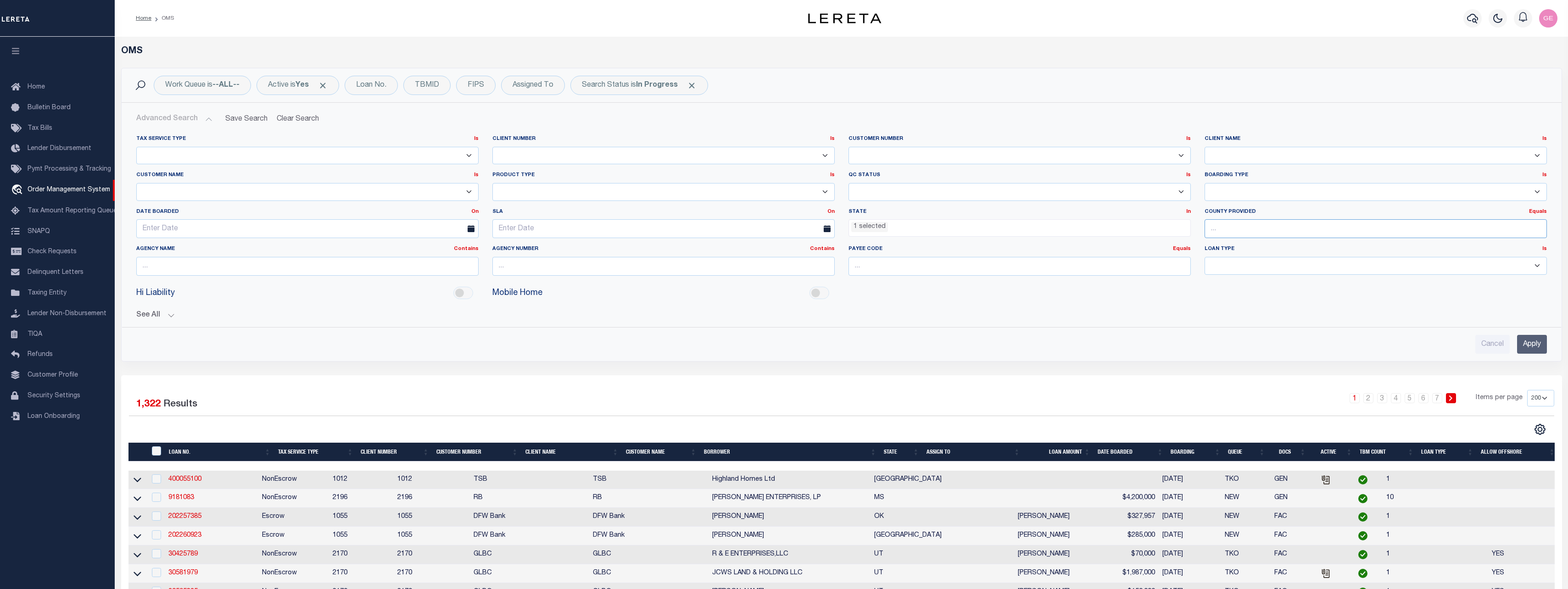
click at [1520, 236] on input "text" at bounding box center [1375, 229] width 342 height 19
type input "Cook"
click at [1265, 233] on input "Cook" at bounding box center [1375, 229] width 342 height 19
click at [300, 264] on input "text" at bounding box center [307, 266] width 342 height 19
click at [1535, 343] on input "Apply" at bounding box center [1531, 344] width 30 height 19
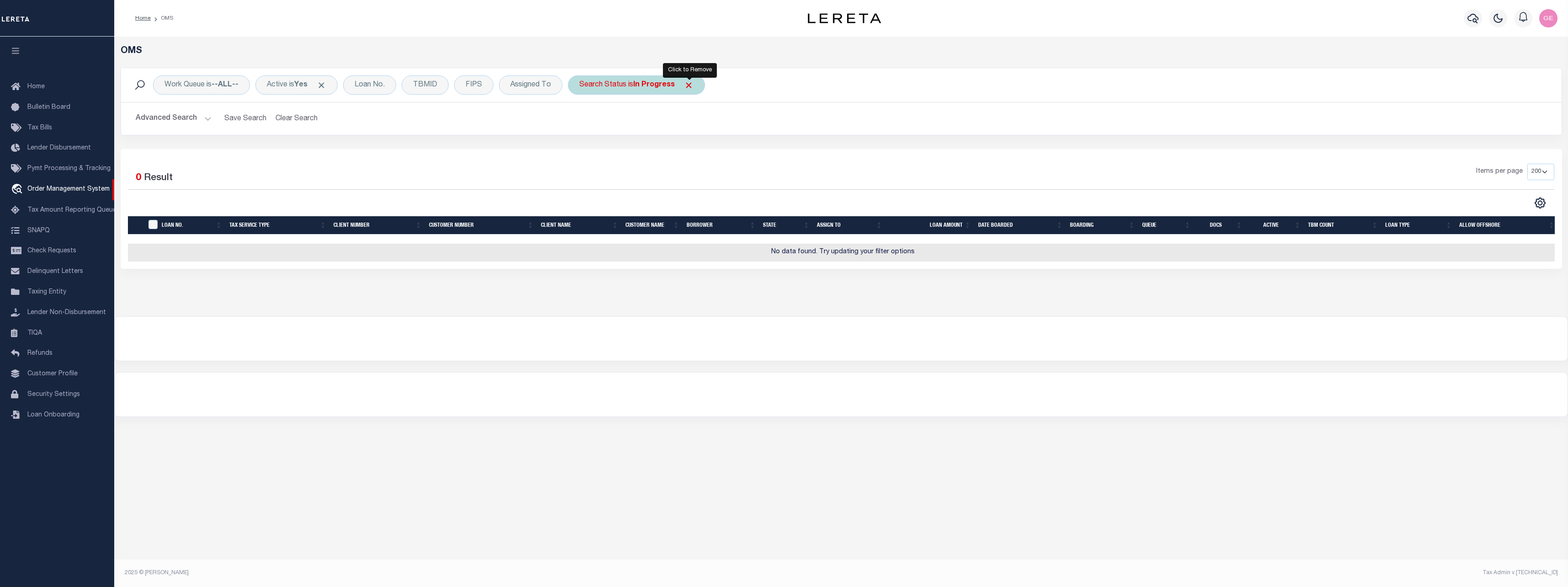
click at [689, 87] on span "Click to Remove" at bounding box center [689, 85] width 10 height 10
click at [378, 93] on div "Loan No." at bounding box center [369, 85] width 53 height 19
click at [204, 120] on button "Advanced Search" at bounding box center [173, 118] width 76 height 18
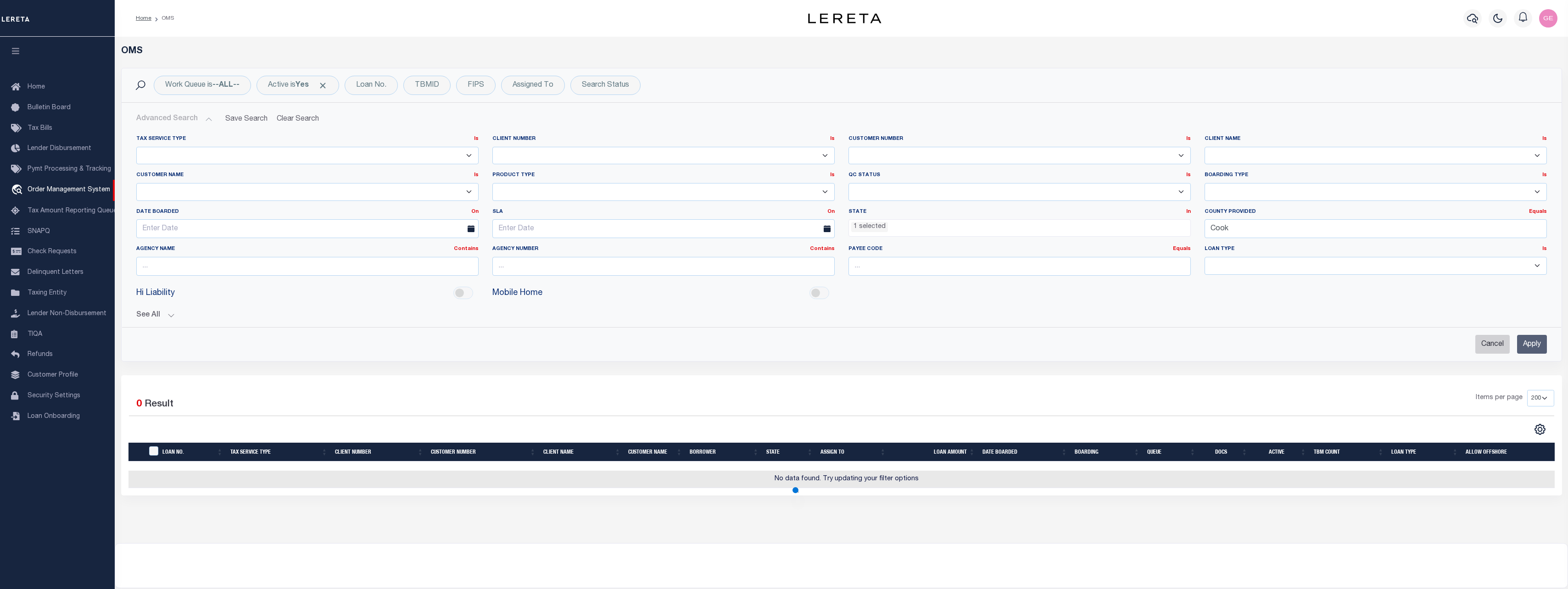
drag, startPoint x: 1487, startPoint y: 346, endPoint x: 1496, endPoint y: 352, distance: 10.8
click at [1494, 381] on div "Work Queue is --ALL-- Active is Yes Loan No. Is Contains Cancel Apply TBMID FIP…" at bounding box center [841, 282] width 1441 height 428
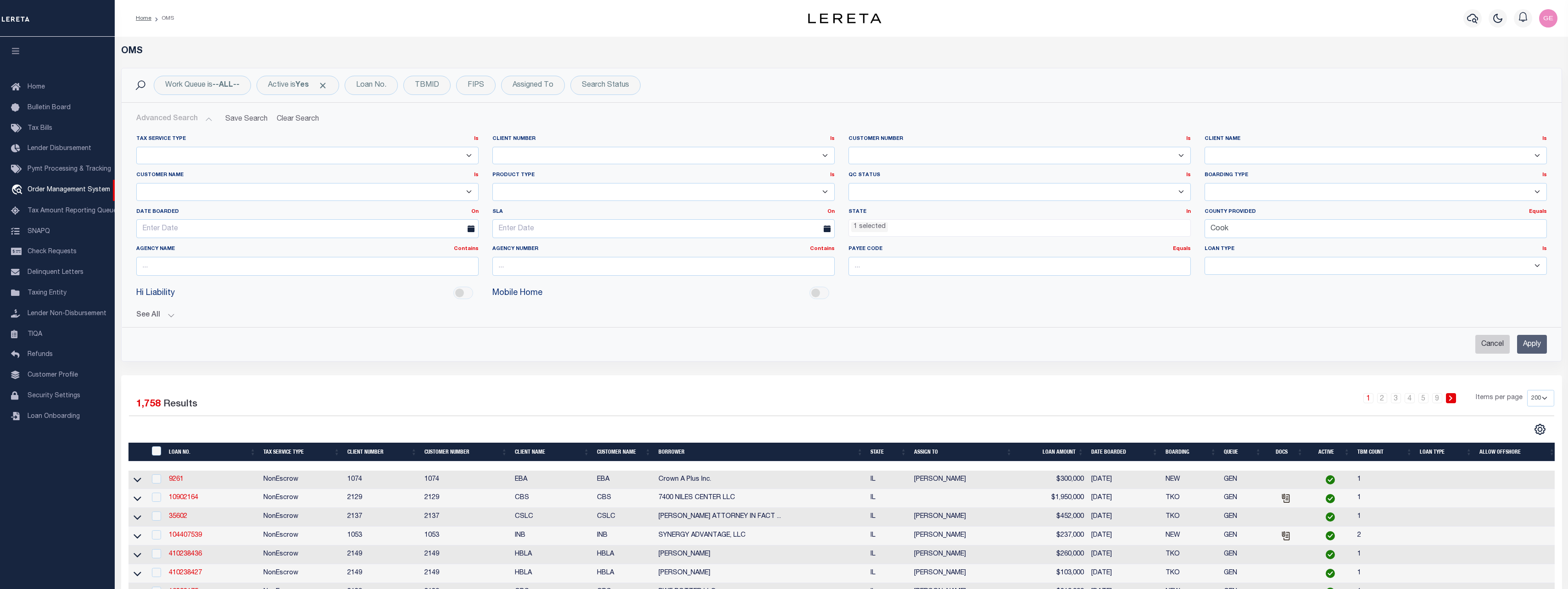
click at [1489, 340] on input "Cancel" at bounding box center [1492, 344] width 34 height 19
checkbox input "true"
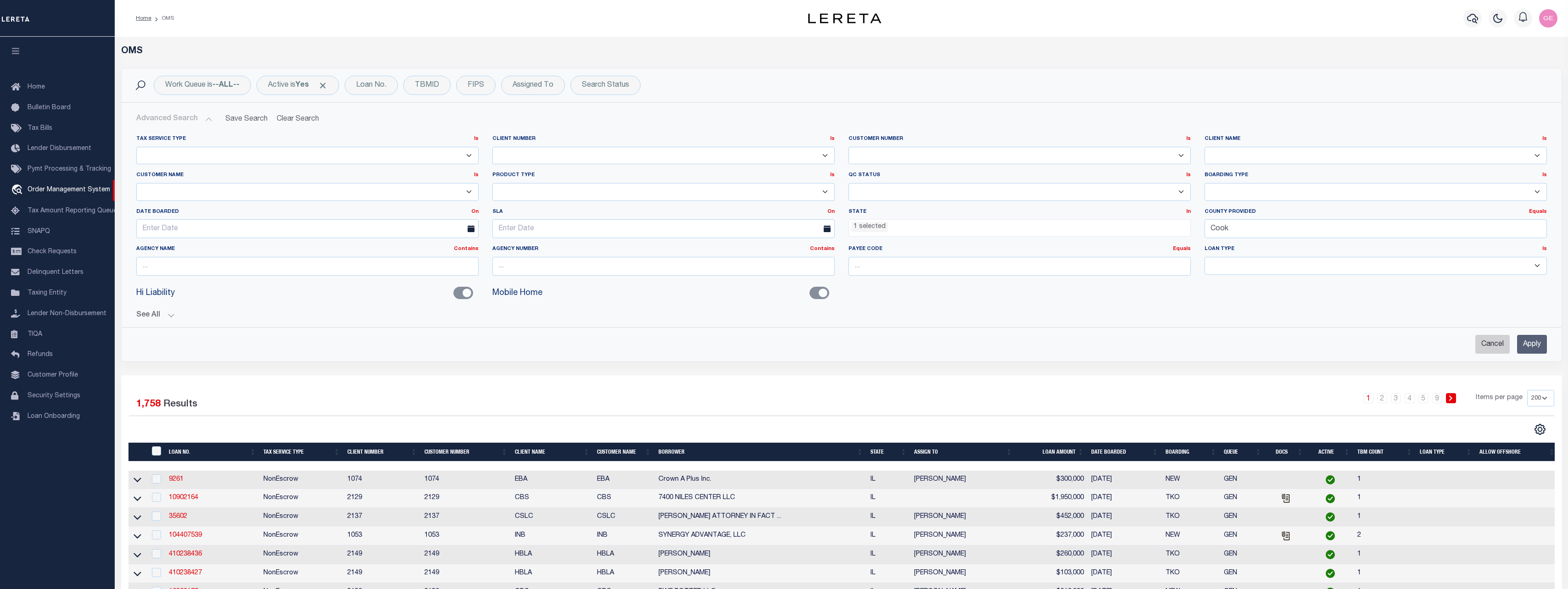
select select
checkbox input "false"
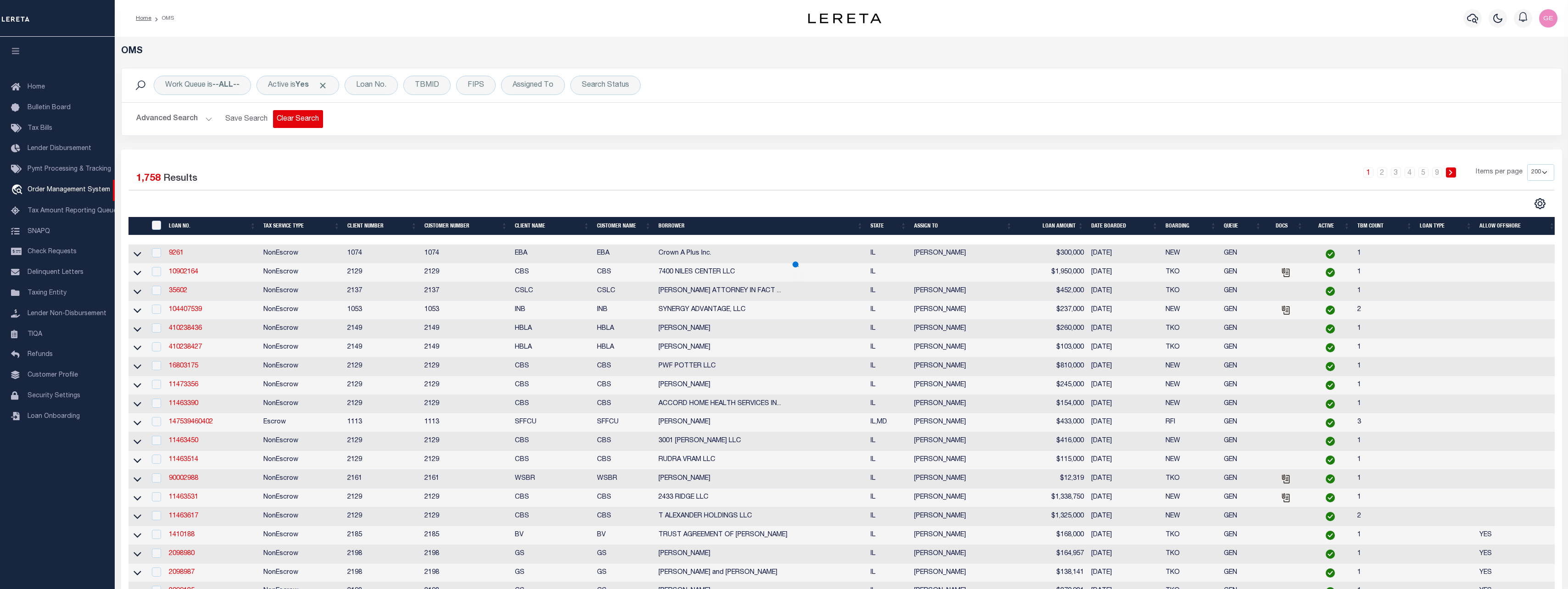
click at [312, 123] on button "Clear Search" at bounding box center [298, 119] width 50 height 18
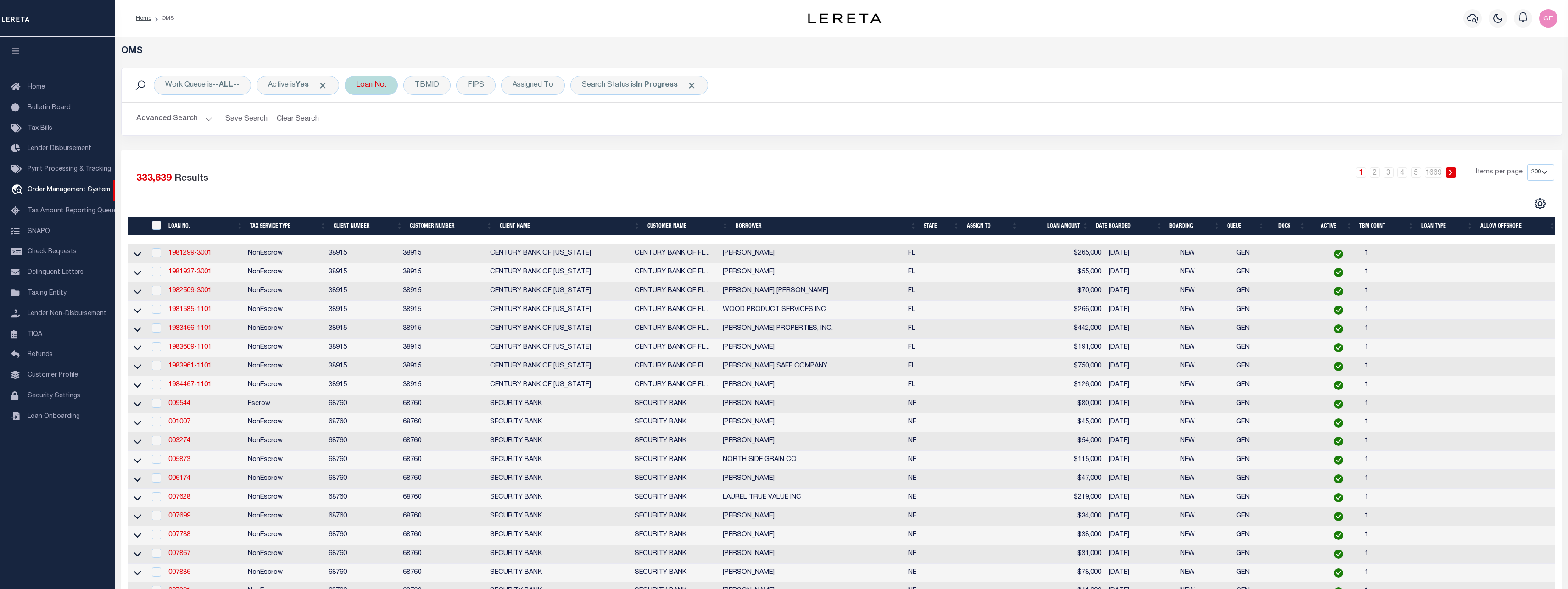
click at [375, 89] on div "Loan No." at bounding box center [371, 86] width 53 height 20
type input "0002149380"
click at [491, 152] on input "Apply" at bounding box center [478, 150] width 27 height 15
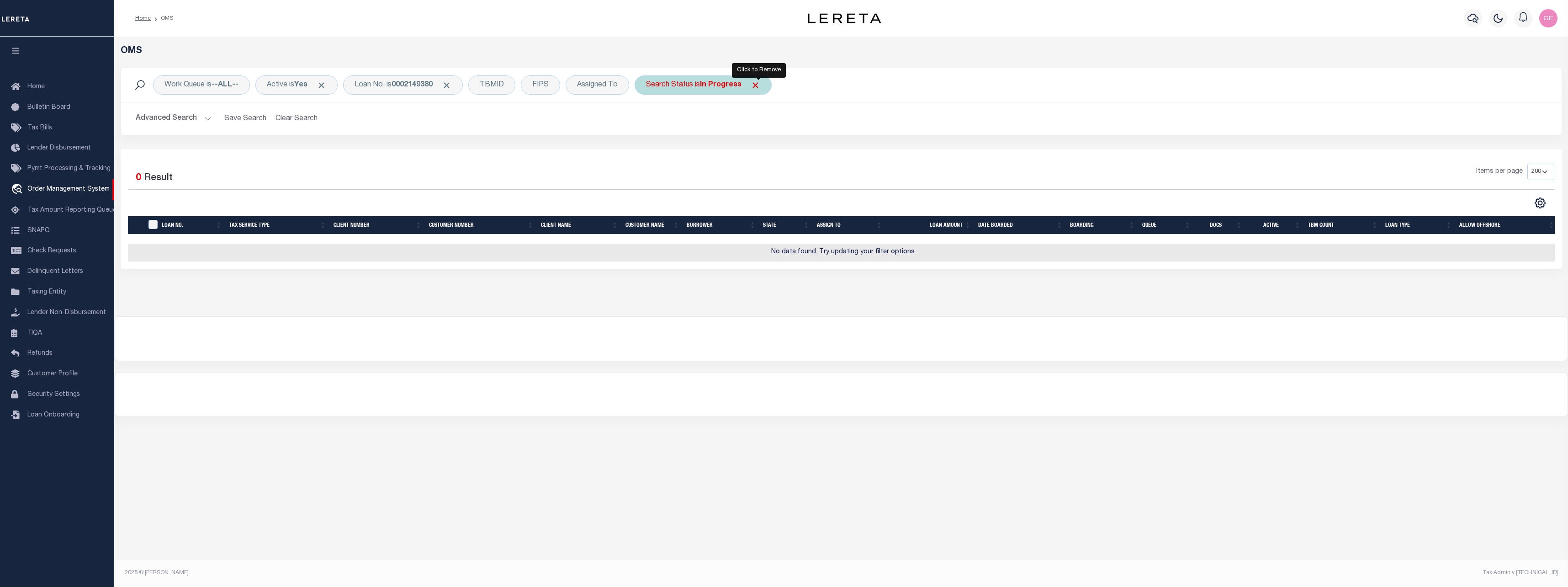
click at [754, 85] on span "Click to Remove" at bounding box center [755, 85] width 10 height 10
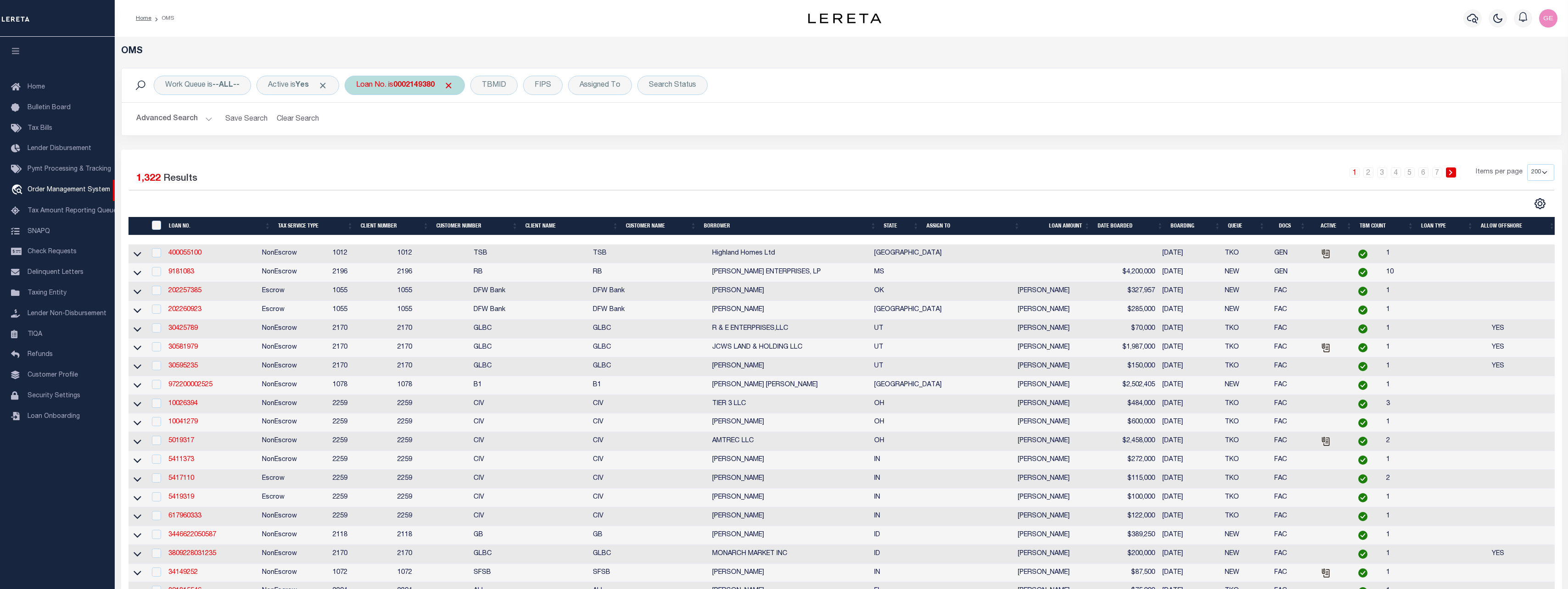
click at [435, 88] on b "0002149380" at bounding box center [414, 86] width 42 height 7
click at [474, 152] on input "Apply" at bounding box center [478, 150] width 27 height 15
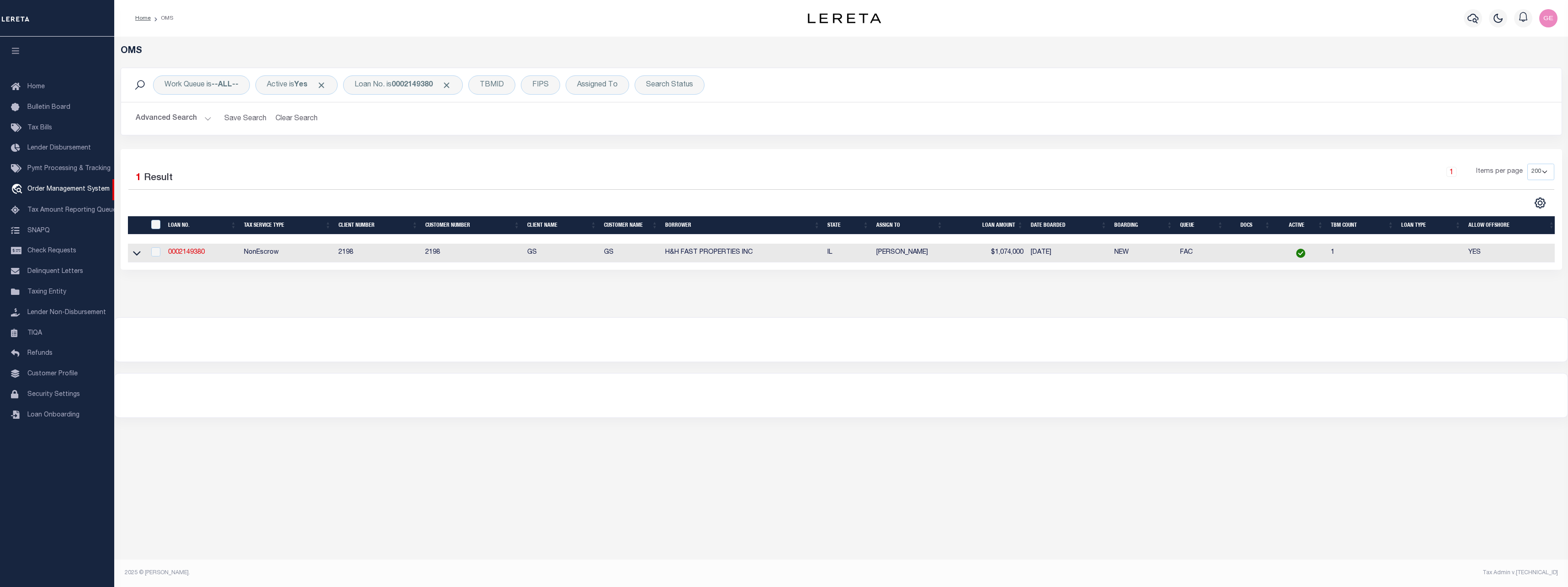
click at [194, 249] on td "0002149380" at bounding box center [202, 253] width 76 height 19
checkbox input "true"
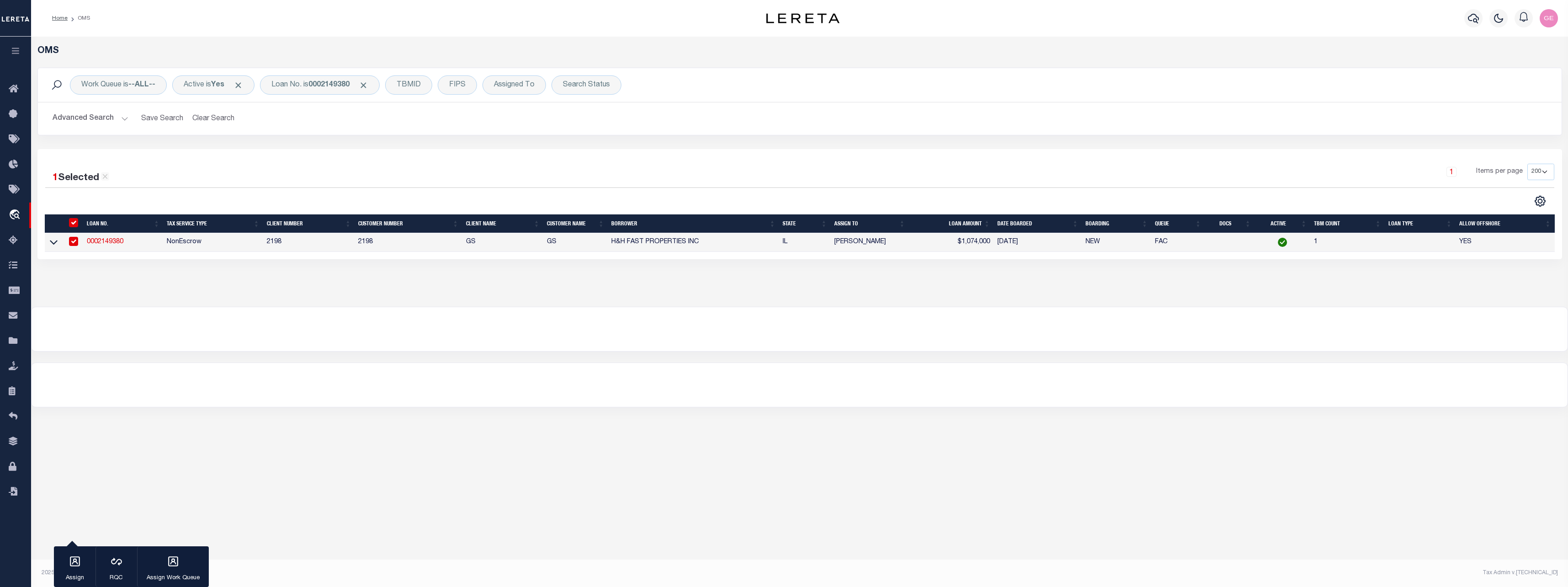
click at [114, 242] on link "0002149380" at bounding box center [105, 242] width 37 height 7
type input "0002149380"
type input "H&H FAST PROPERTIES INC"
select select
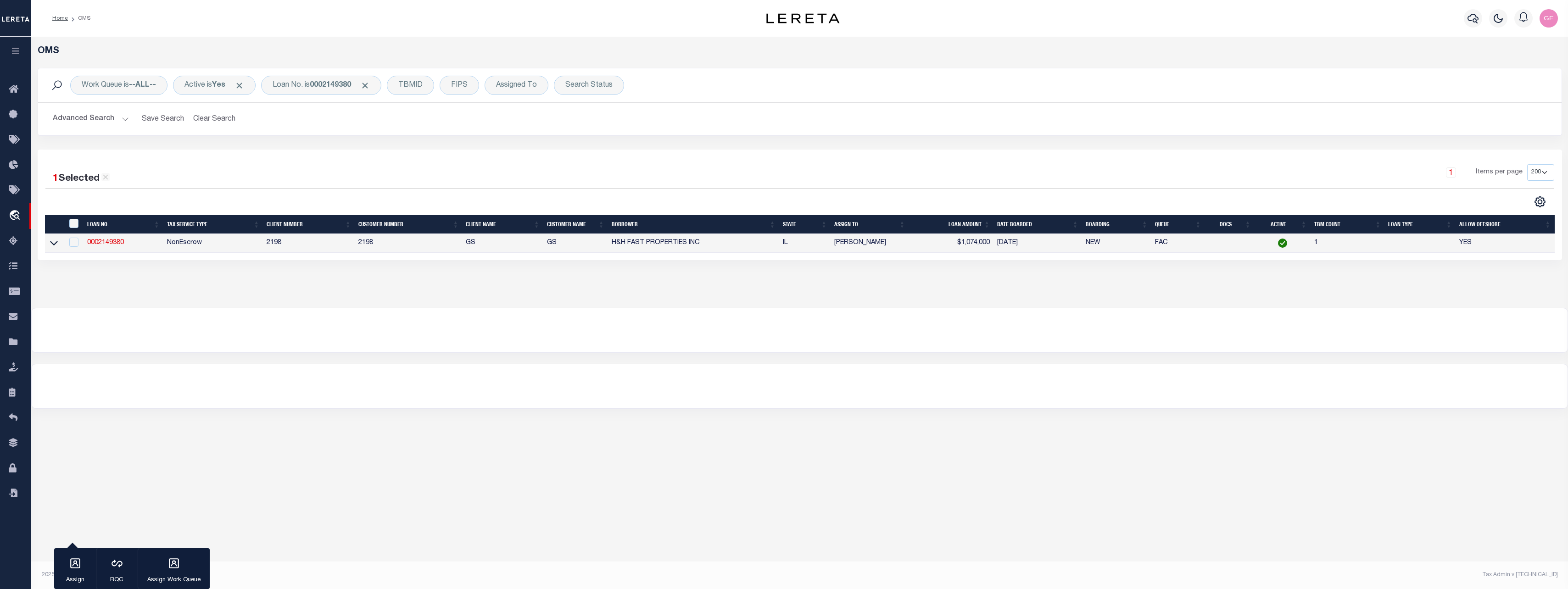
select select "NonEscrow"
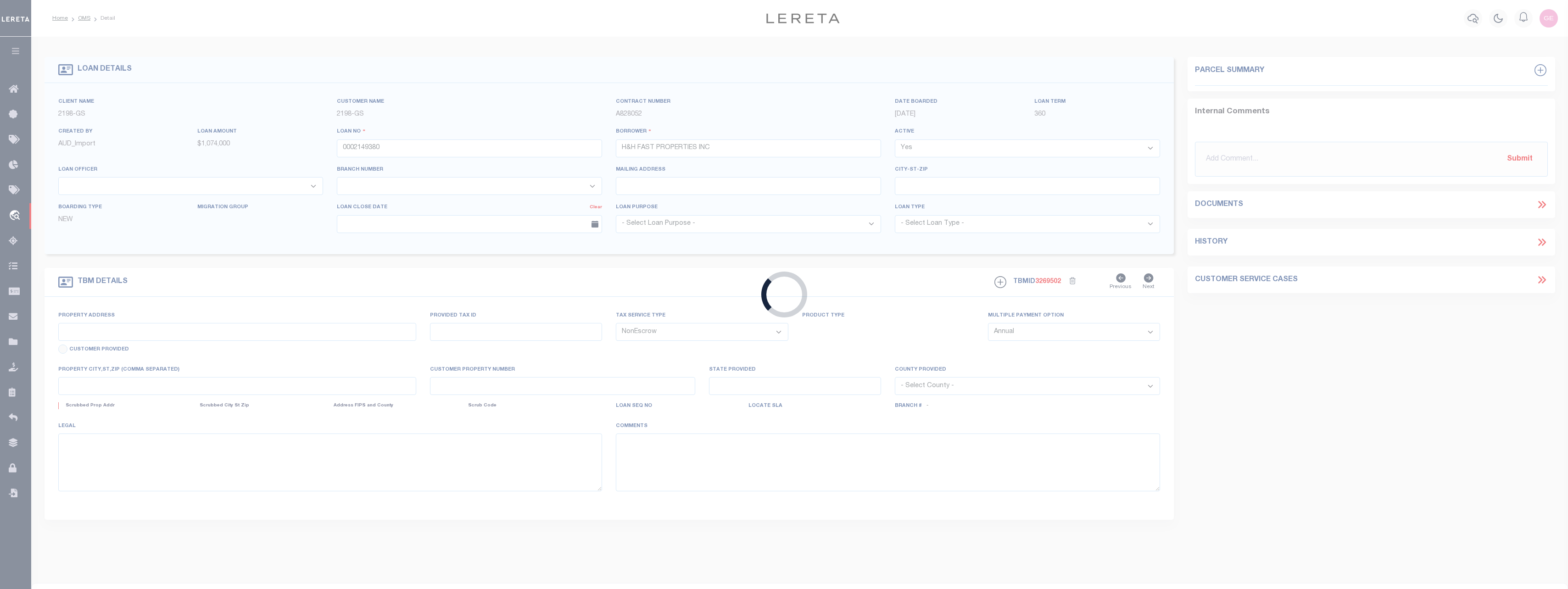
select select "14699"
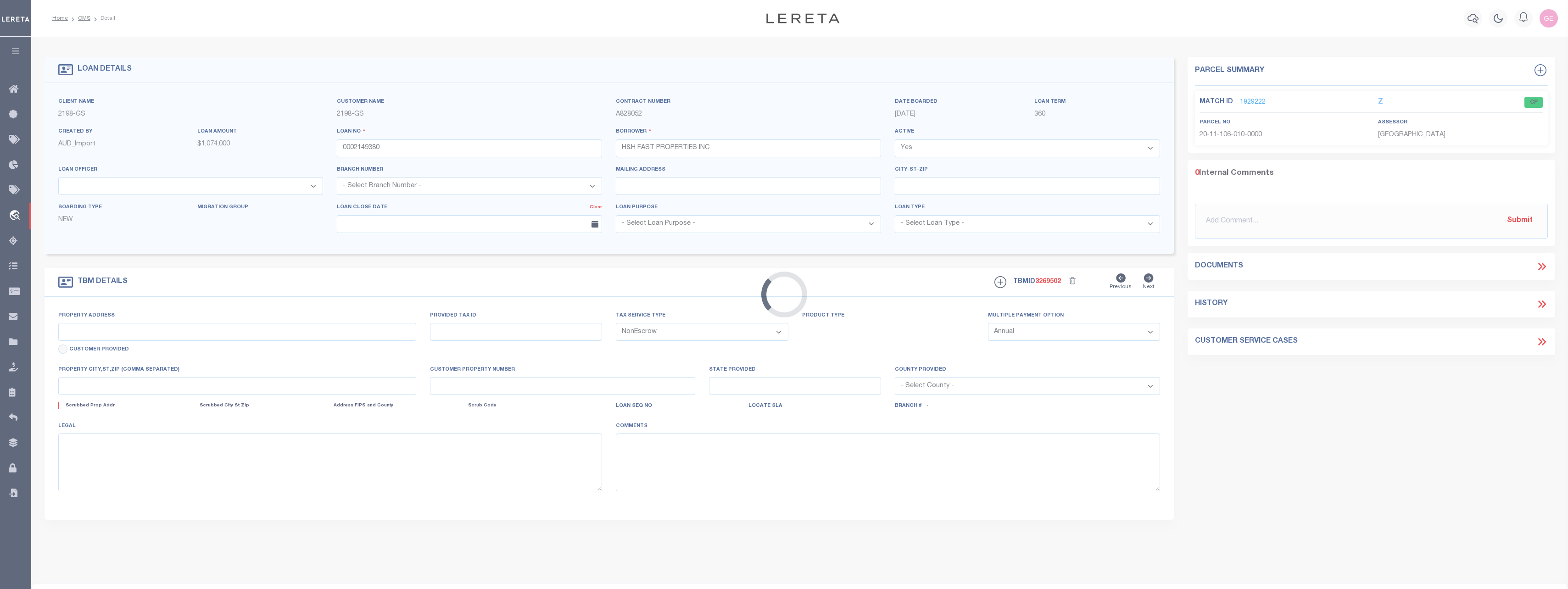
type input "[STREET_ADDRESS][PERSON_NAME]"
select select
type input "[GEOGRAPHIC_DATA] IL 60615"
type input "IL"
select select
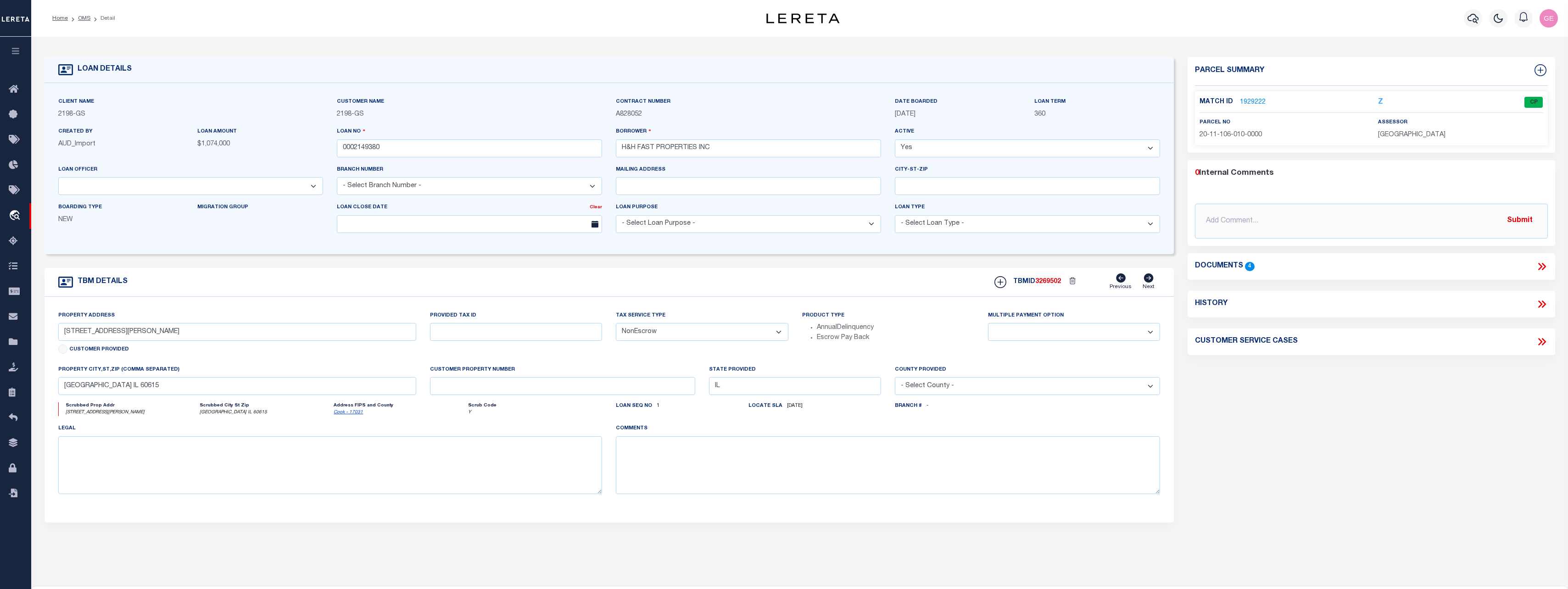
click at [1248, 98] on link "1929222" at bounding box center [1253, 103] width 26 height 10
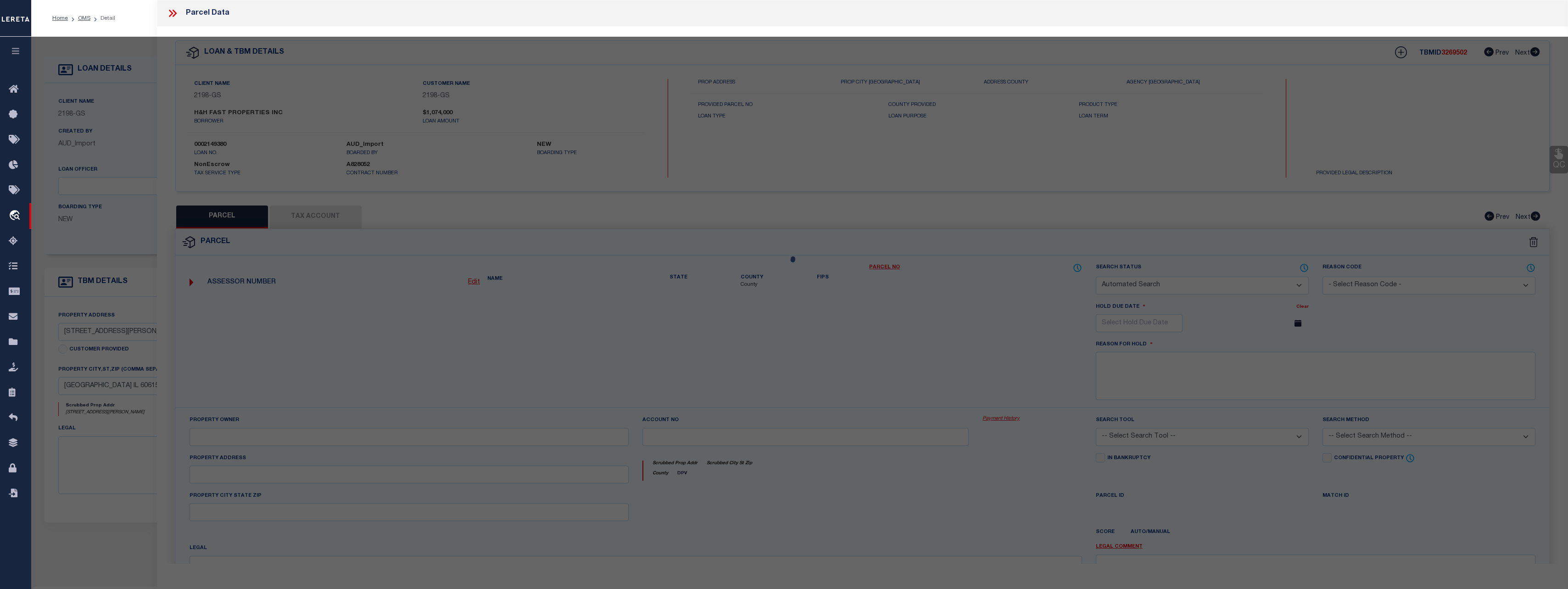
checkbox input "false"
select select "CP"
type input "H & H FAST PROPERTIES"
select select
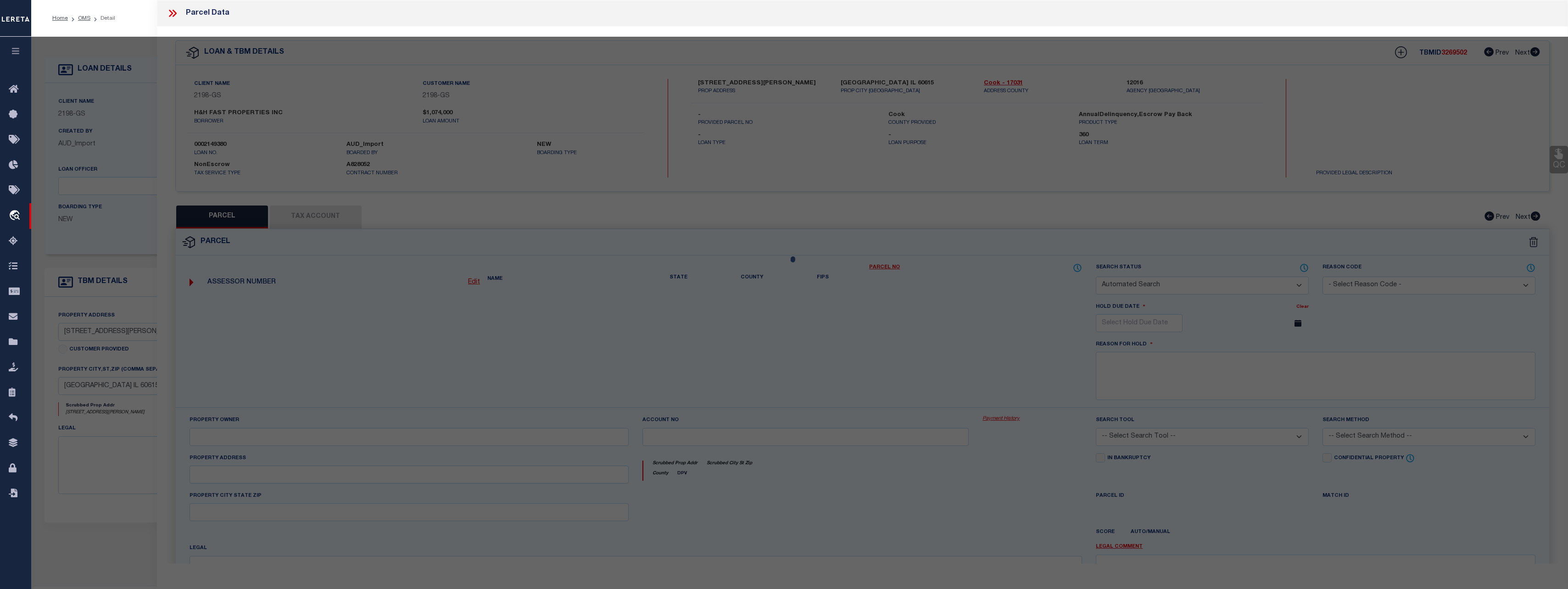
type input "[STREET_ADDRESS][PERSON_NAME]"
checkbox input "false"
type input "[GEOGRAPHIC_DATA] IL 60615"
type textarea "Lot Size (SqFt): 12,500 Building (SqFt): 3,522"
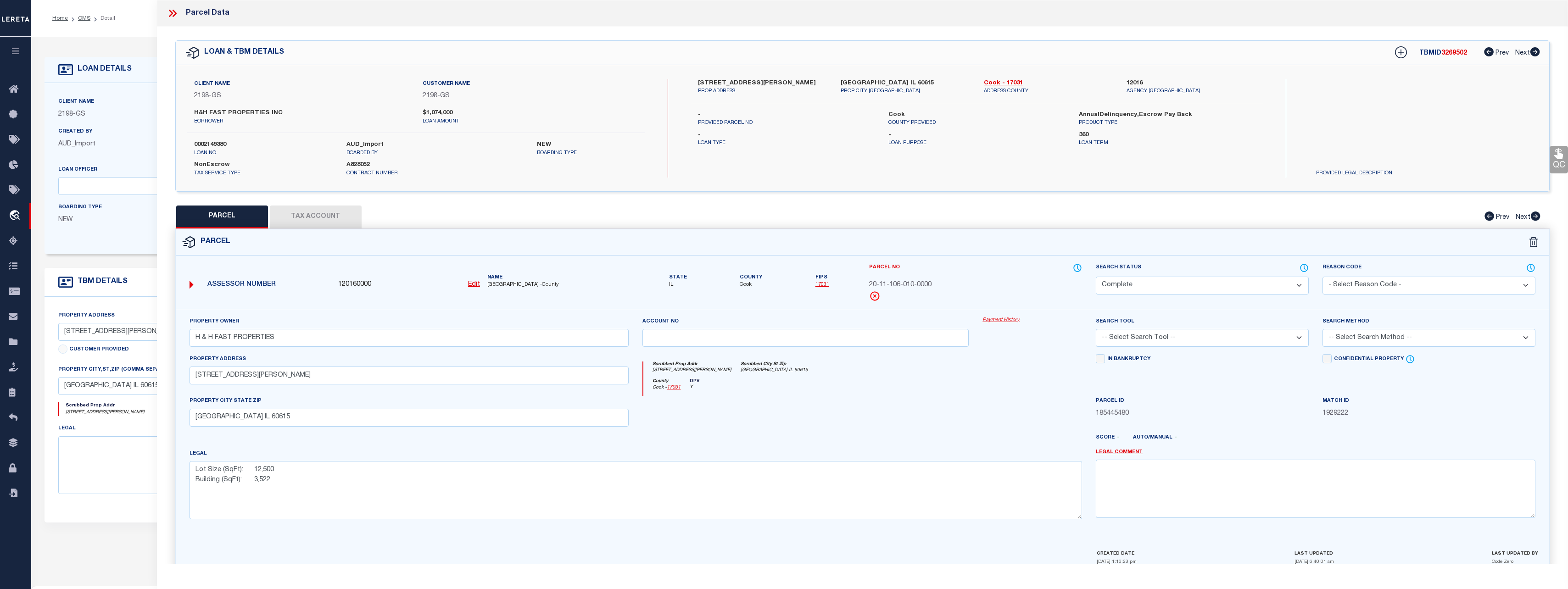
click at [1003, 320] on link "Payment History" at bounding box center [1032, 320] width 100 height 8
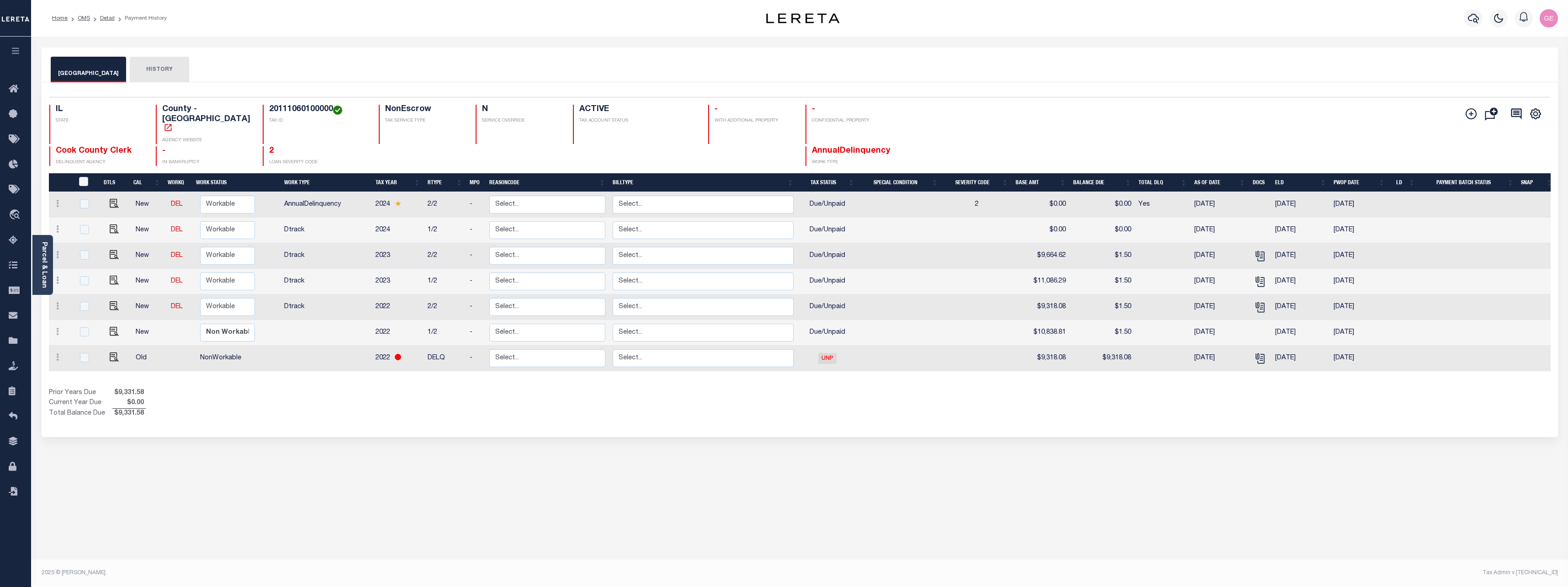
click at [145, 74] on button "HISTORY" at bounding box center [159, 69] width 60 height 26
